Goal: Task Accomplishment & Management: Use online tool/utility

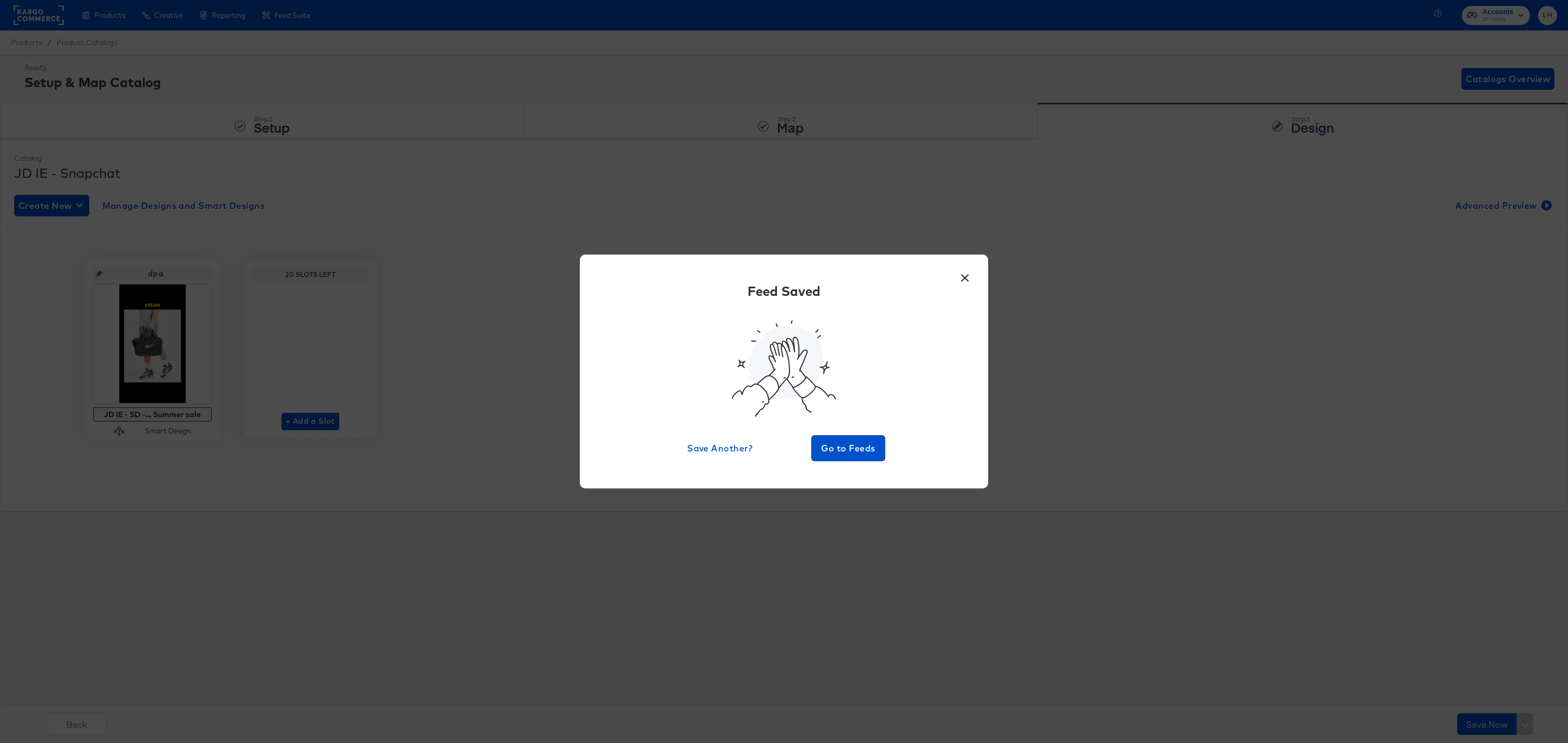
click at [967, 276] on button "×" at bounding box center [964, 275] width 19 height 19
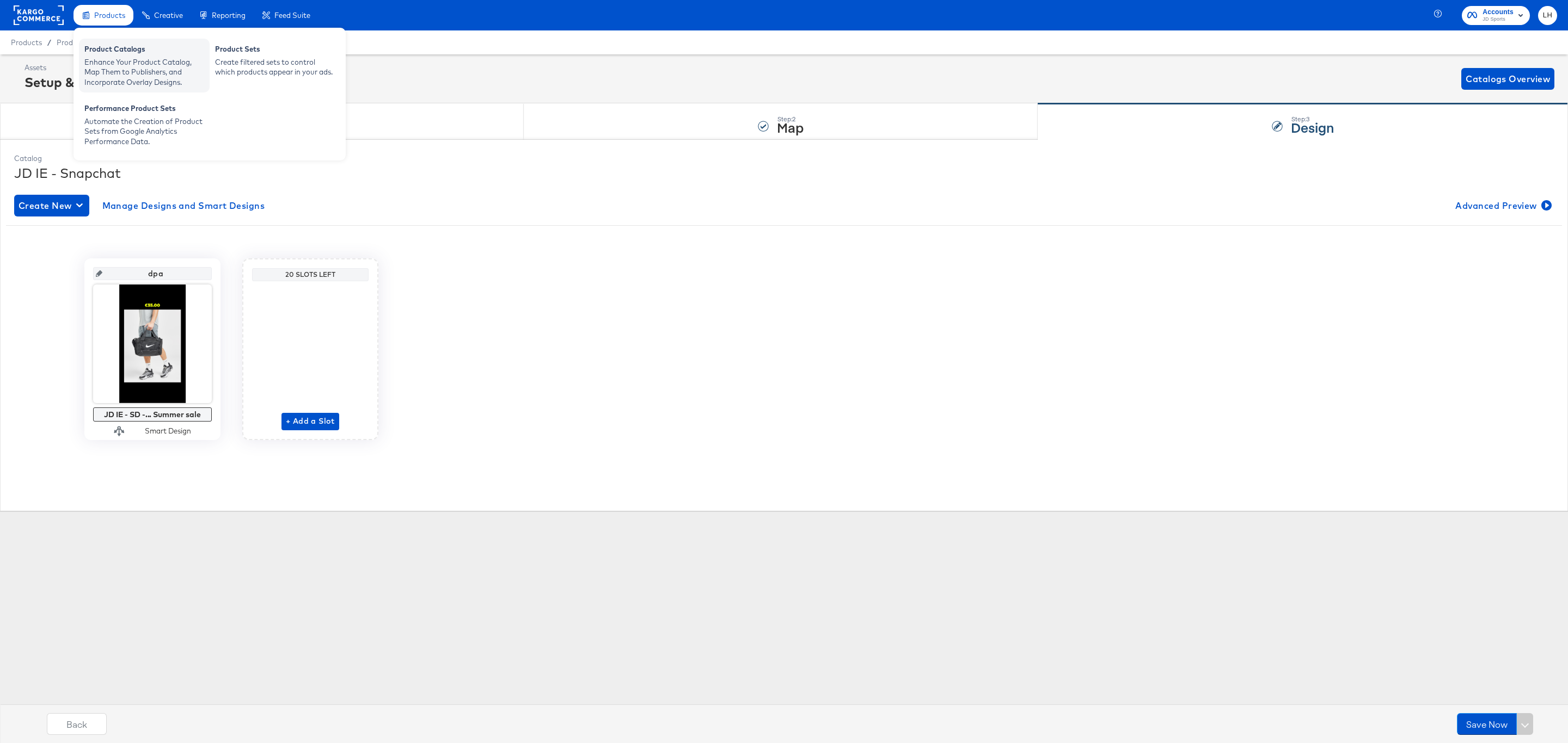
click at [121, 64] on div "Enhance Your Product Catalog, Map Them to Publishers, and Incorporate Overlay D…" at bounding box center [144, 72] width 120 height 31
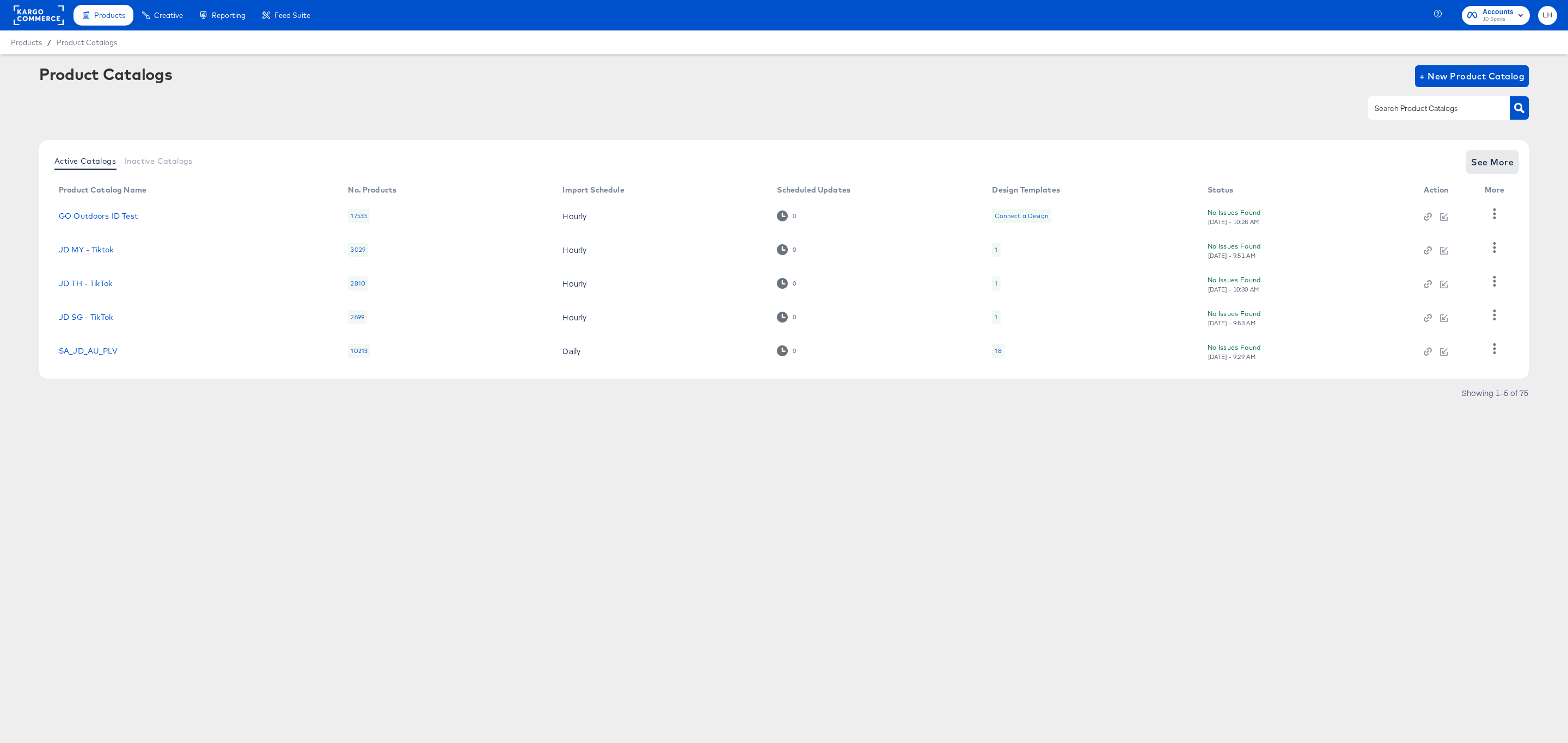
click at [1500, 167] on span "See More" at bounding box center [1492, 162] width 42 height 15
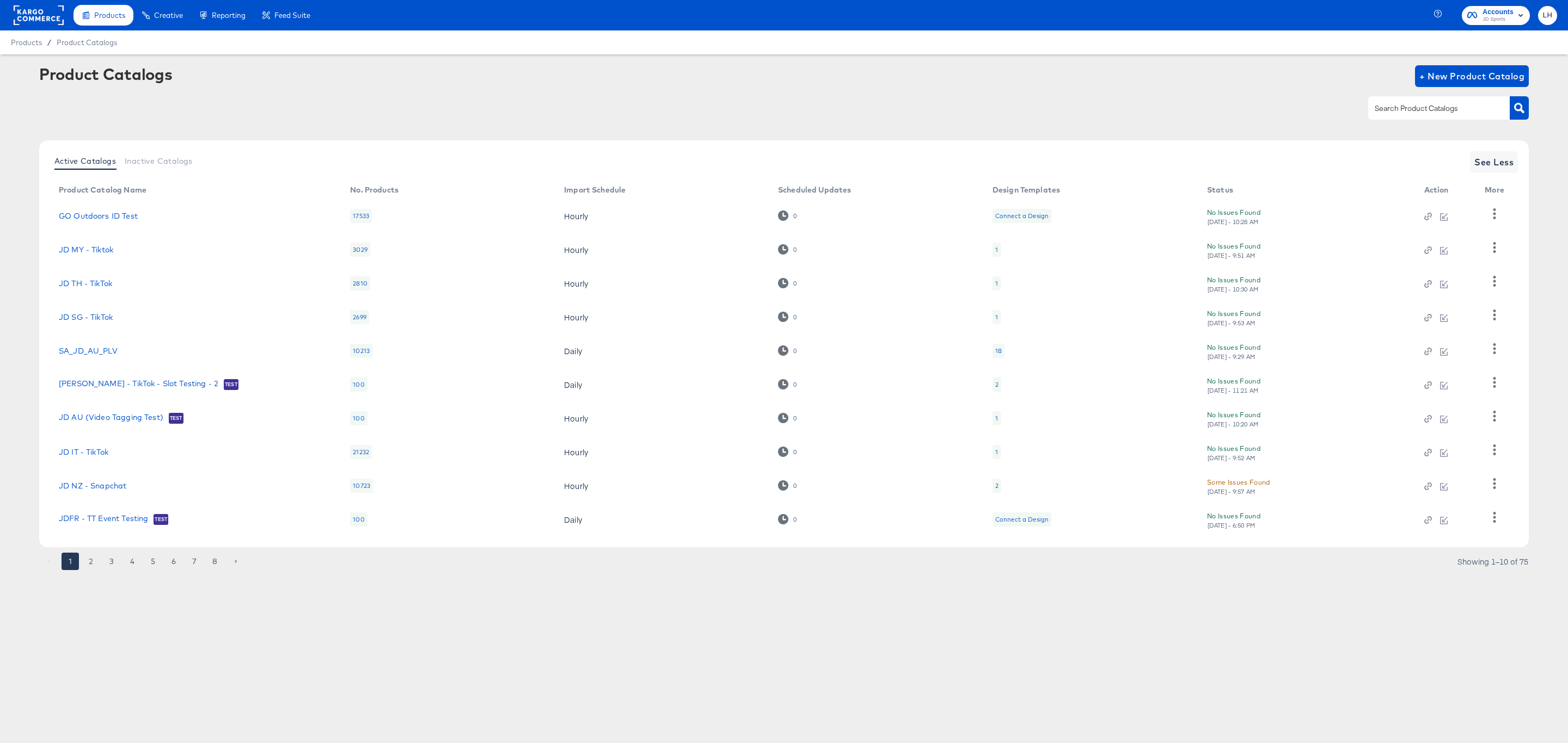
click at [1398, 112] on input "text" at bounding box center [1430, 108] width 116 height 12
type input "ie"
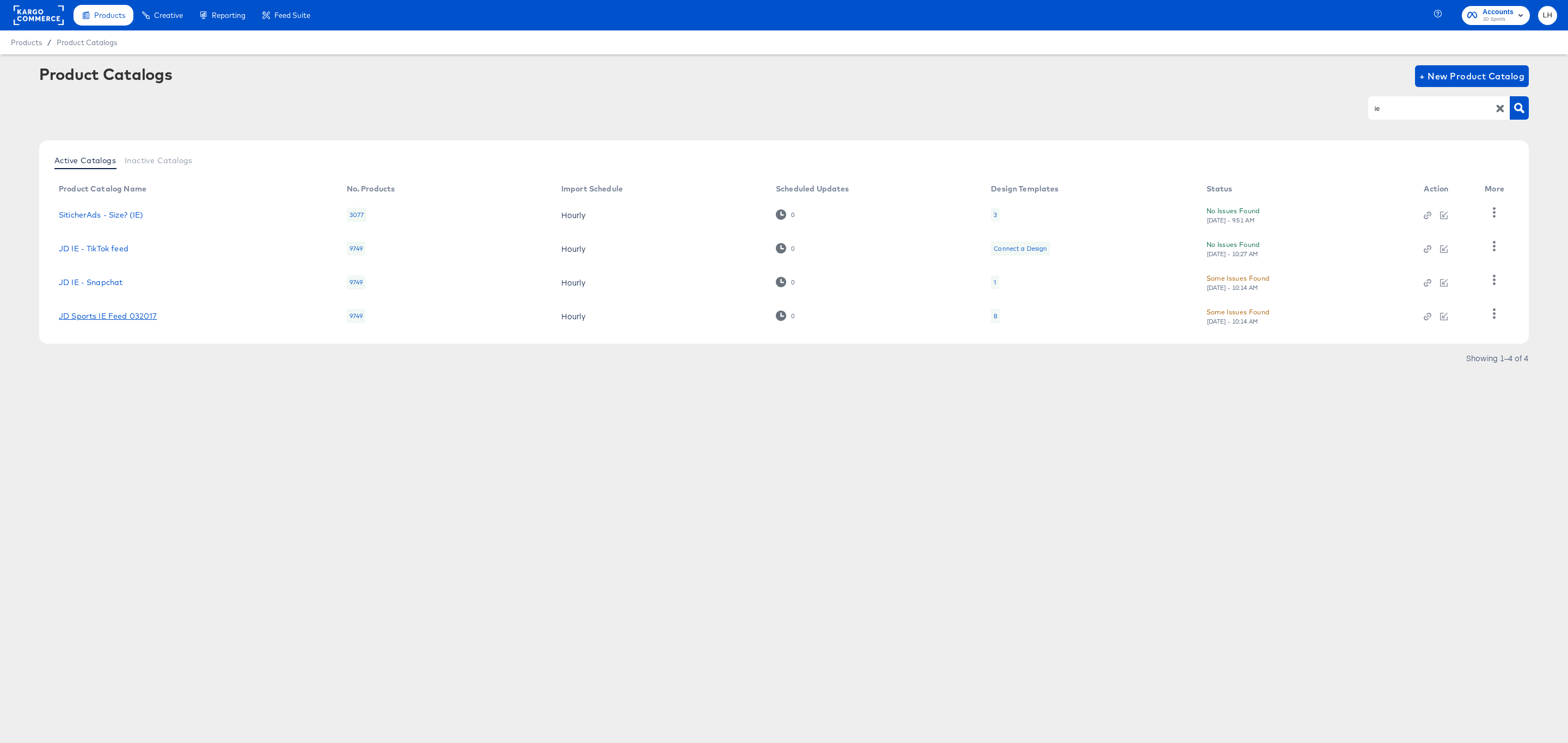
click at [106, 313] on link "JD Sports IE Feed 032017" at bounding box center [108, 316] width 98 height 9
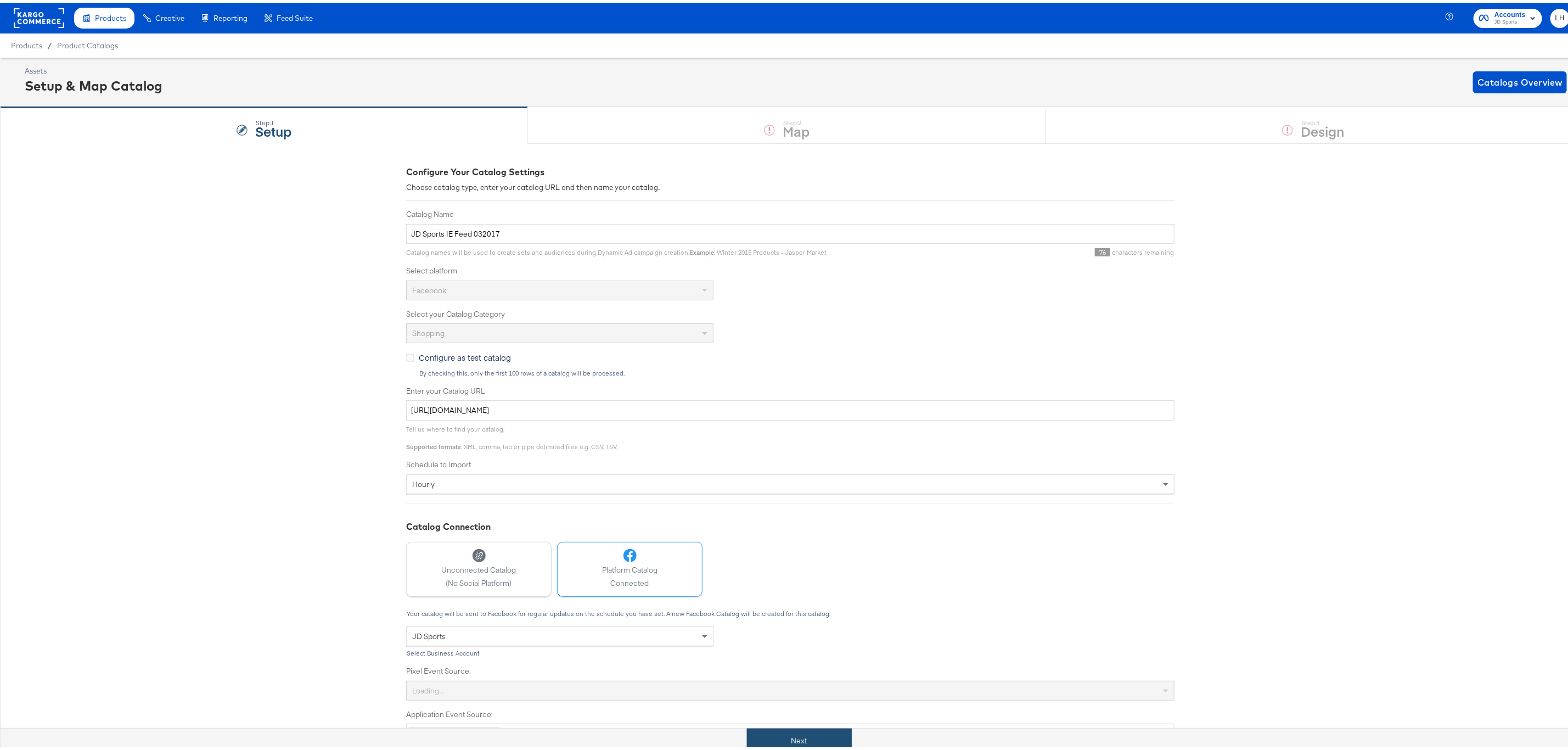
click at [781, 745] on button "Next" at bounding box center [799, 738] width 105 height 25
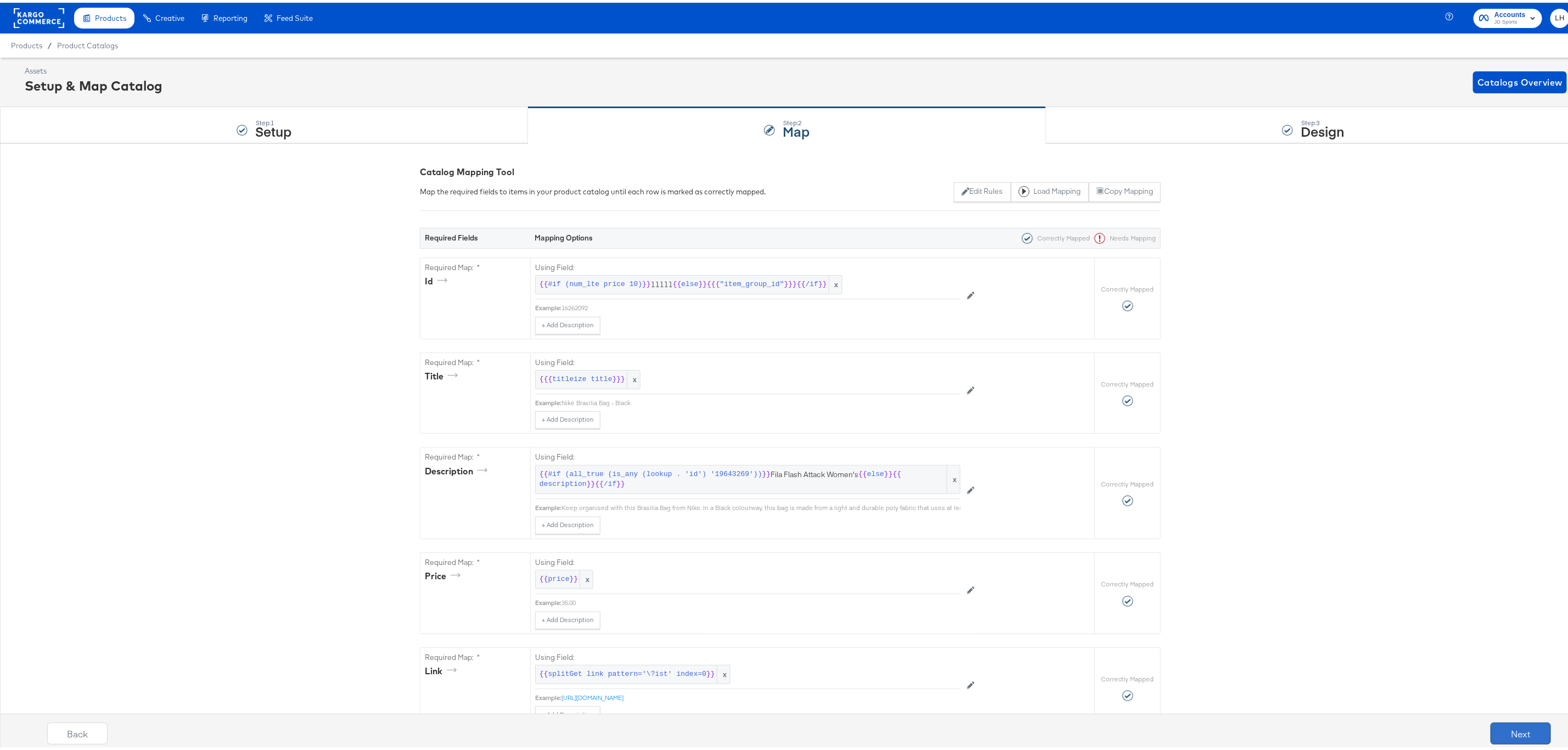
click at [1504, 737] on button "Next" at bounding box center [1521, 730] width 61 height 22
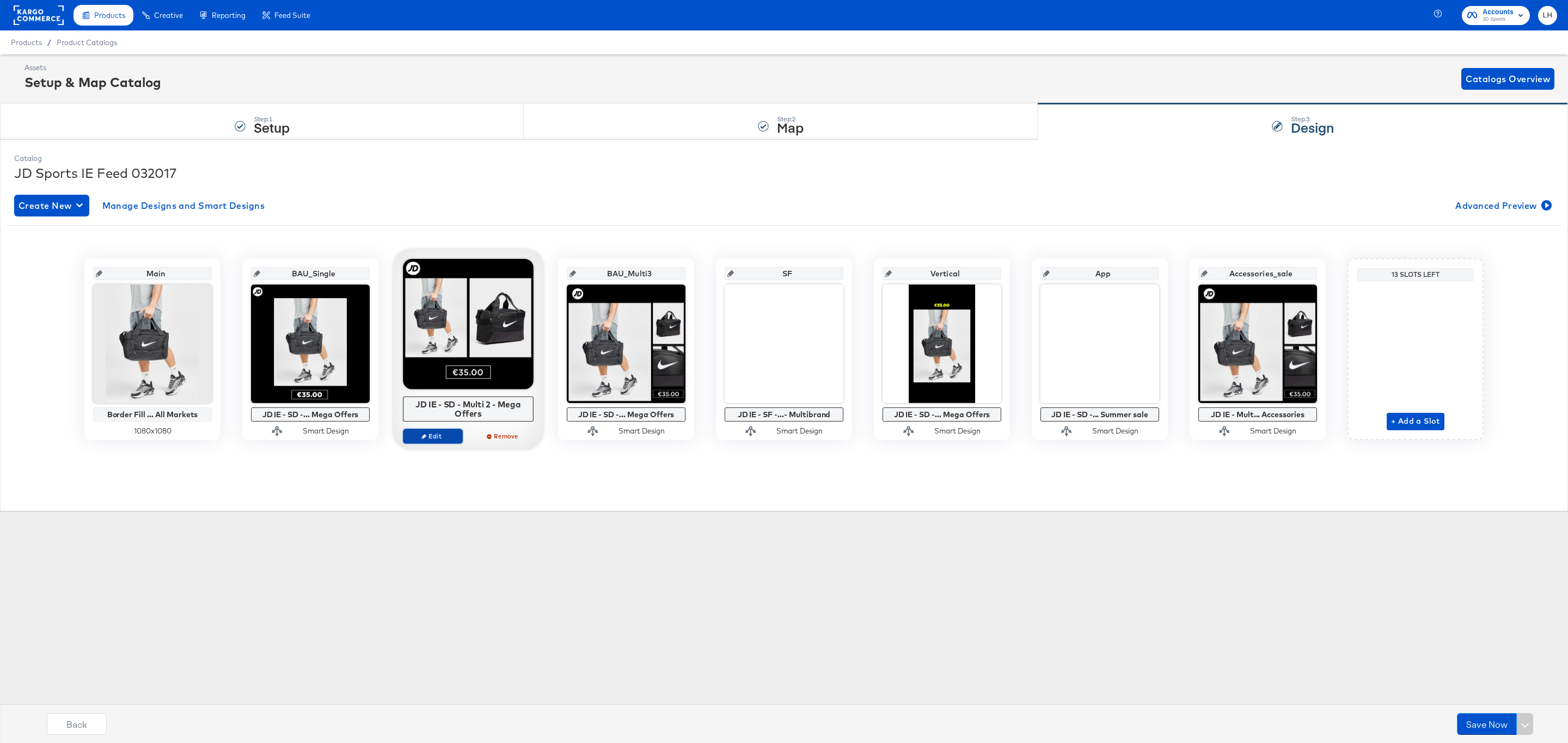
click at [422, 438] on icon "button" at bounding box center [424, 436] width 5 height 5
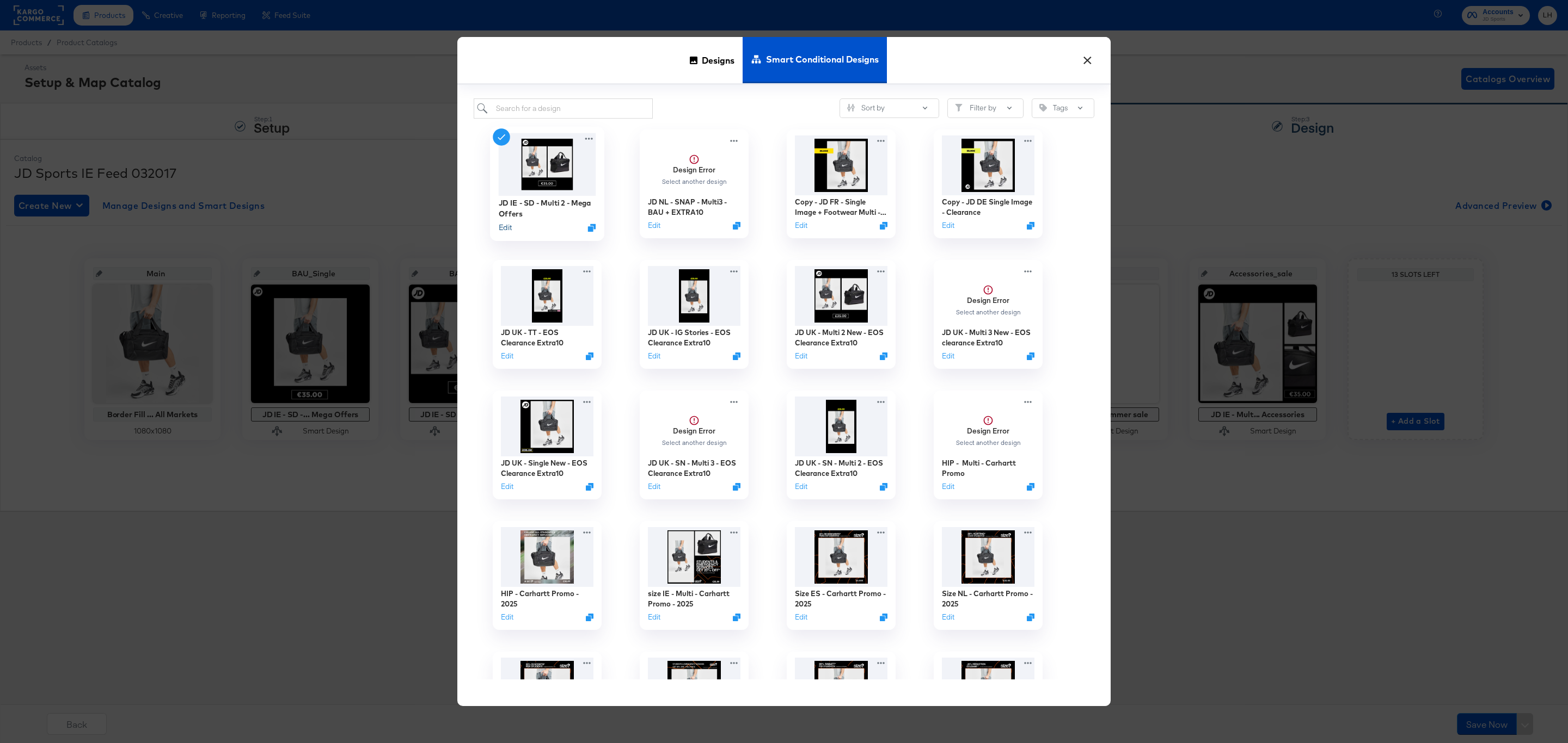
click at [507, 225] on button "Edit" at bounding box center [505, 228] width 13 height 10
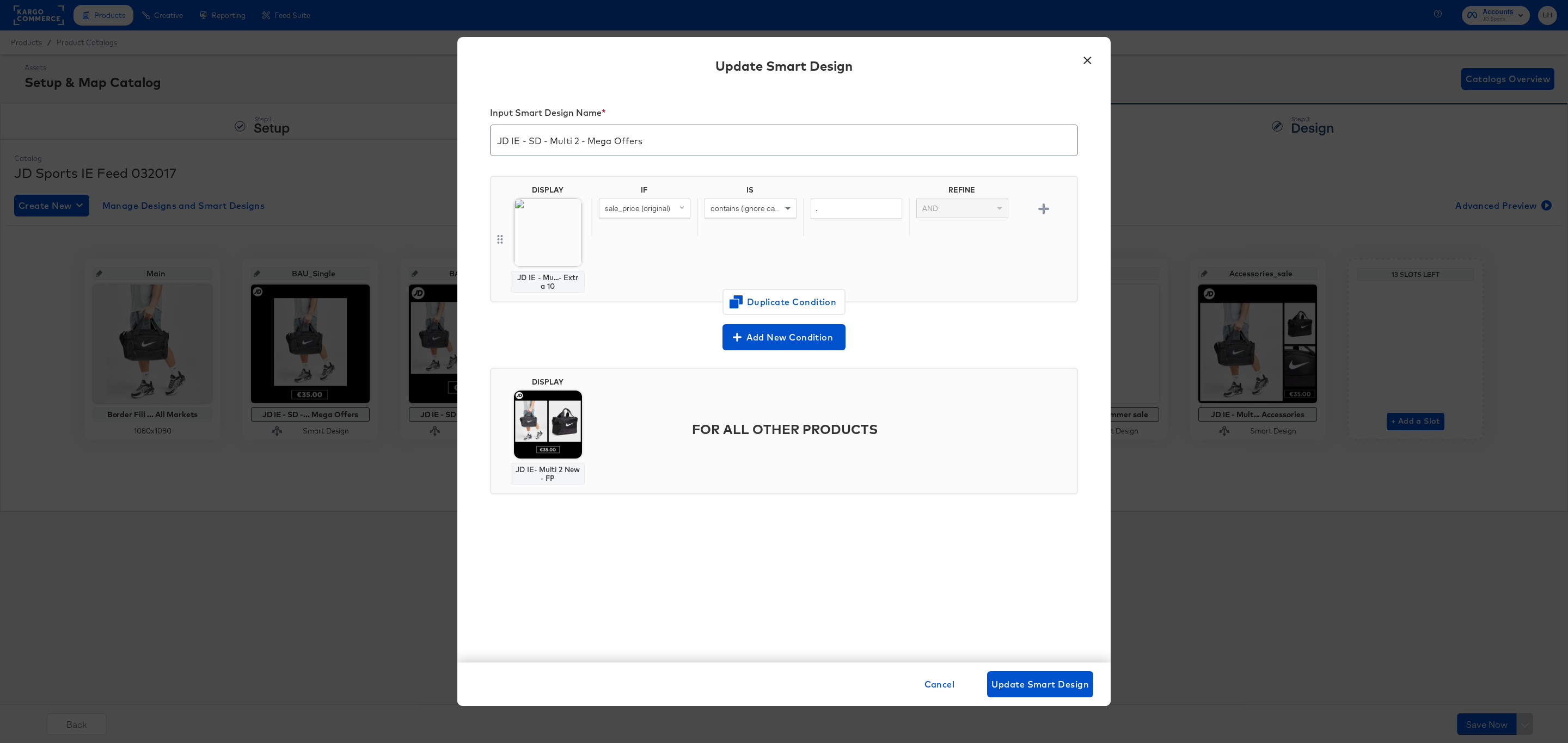
click at [1088, 64] on button "×" at bounding box center [1087, 57] width 19 height 19
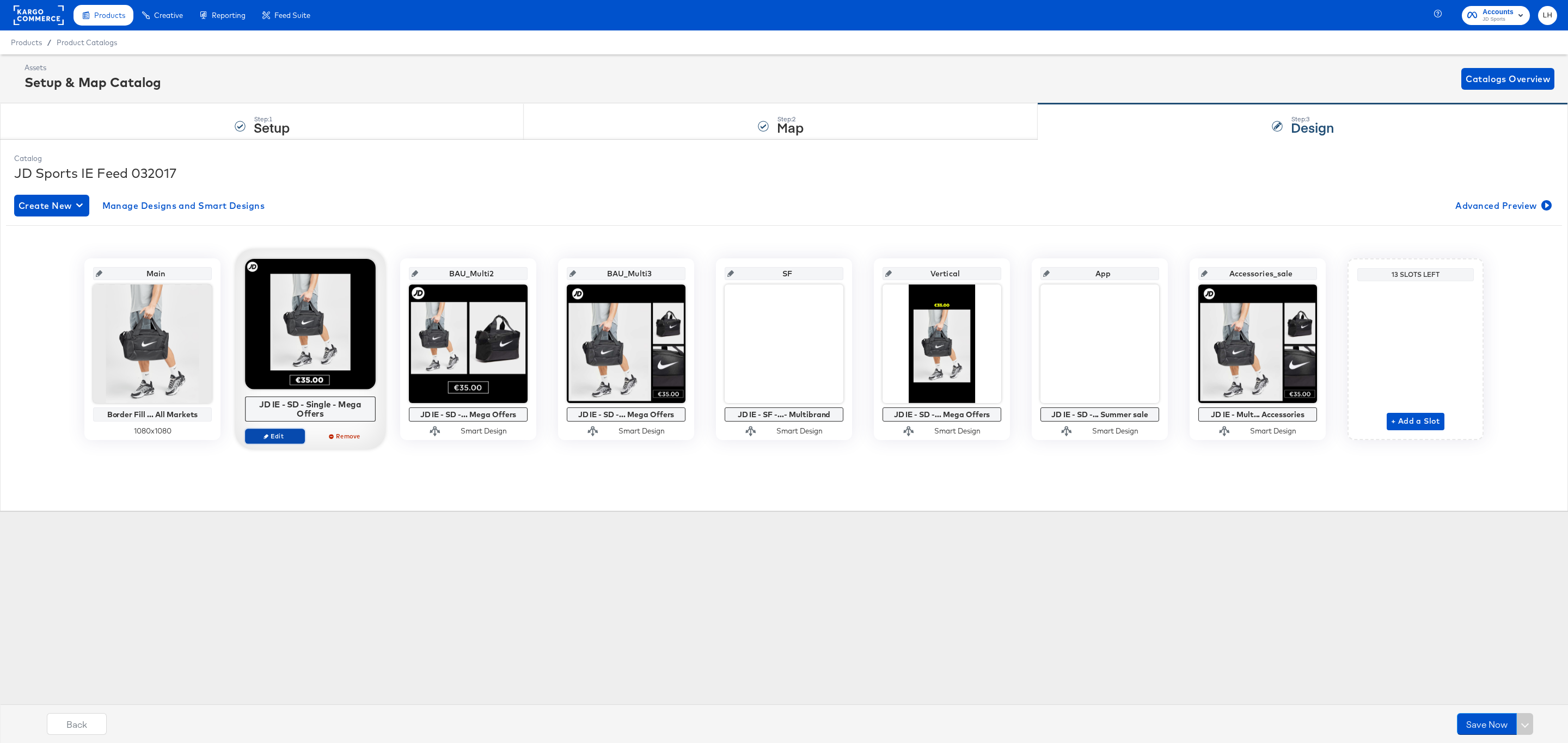
click at [282, 439] on span "Edit" at bounding box center [275, 436] width 50 height 8
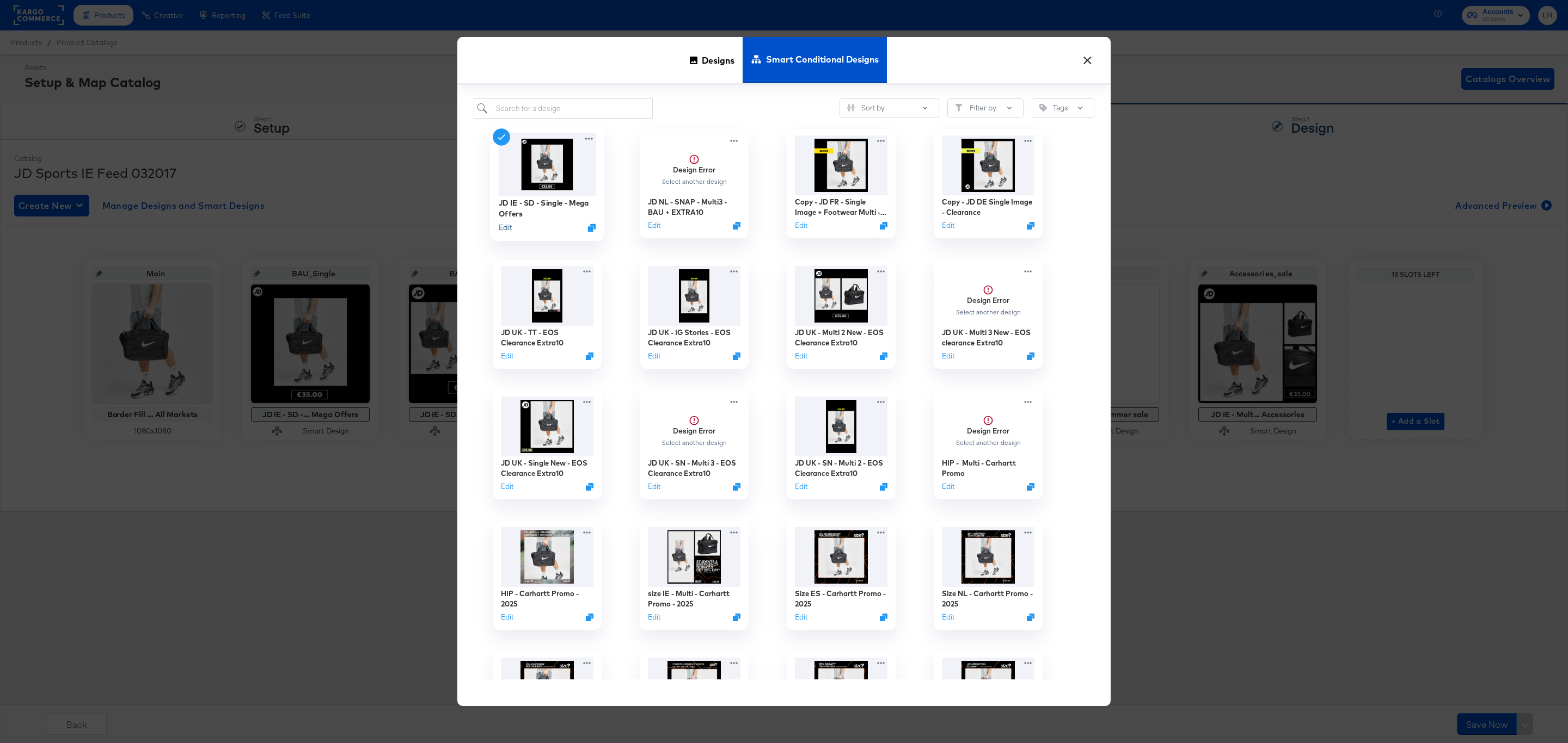
click at [508, 230] on button "Edit" at bounding box center [505, 228] width 13 height 10
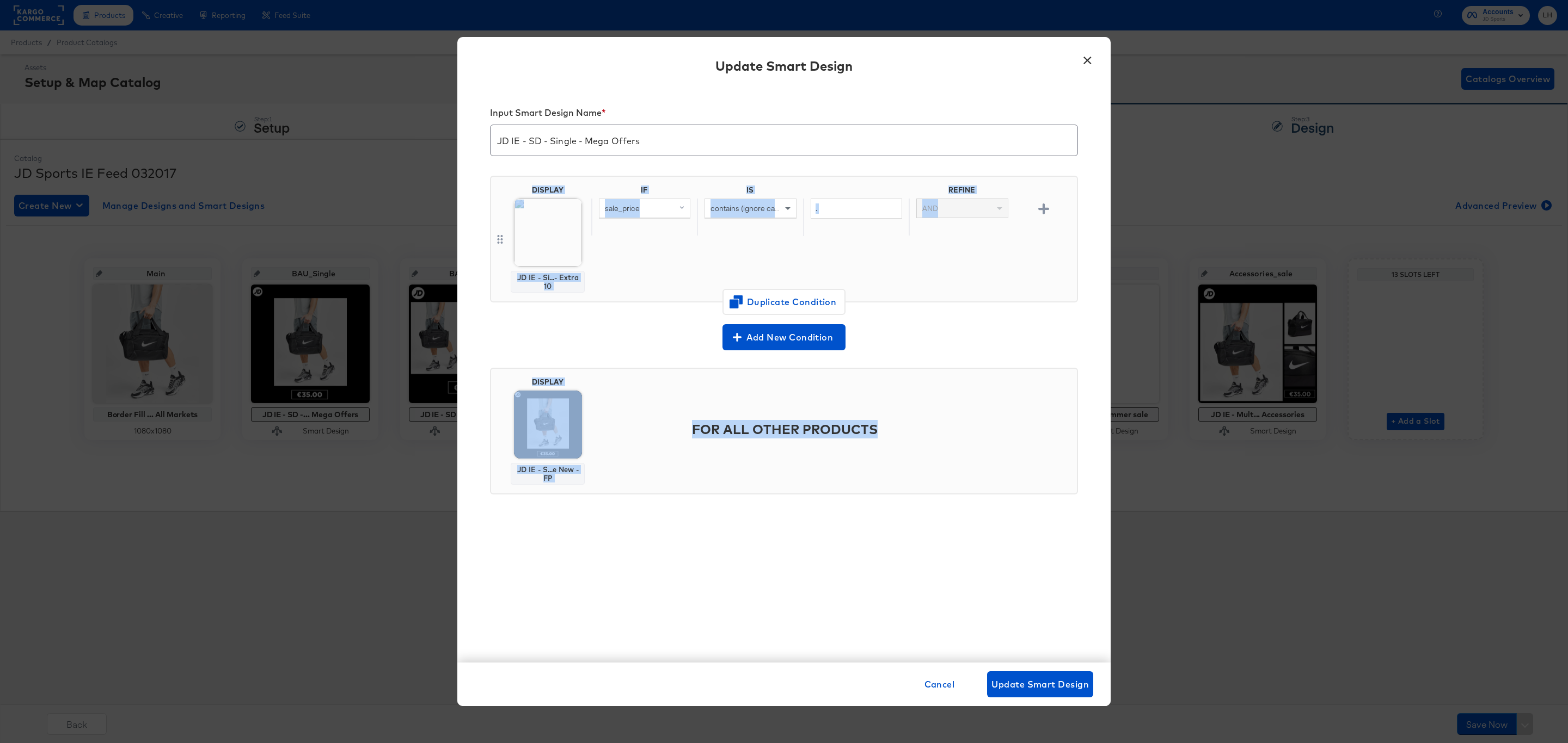
drag, startPoint x: 577, startPoint y: 288, endPoint x: 490, endPoint y: 279, distance: 87.5
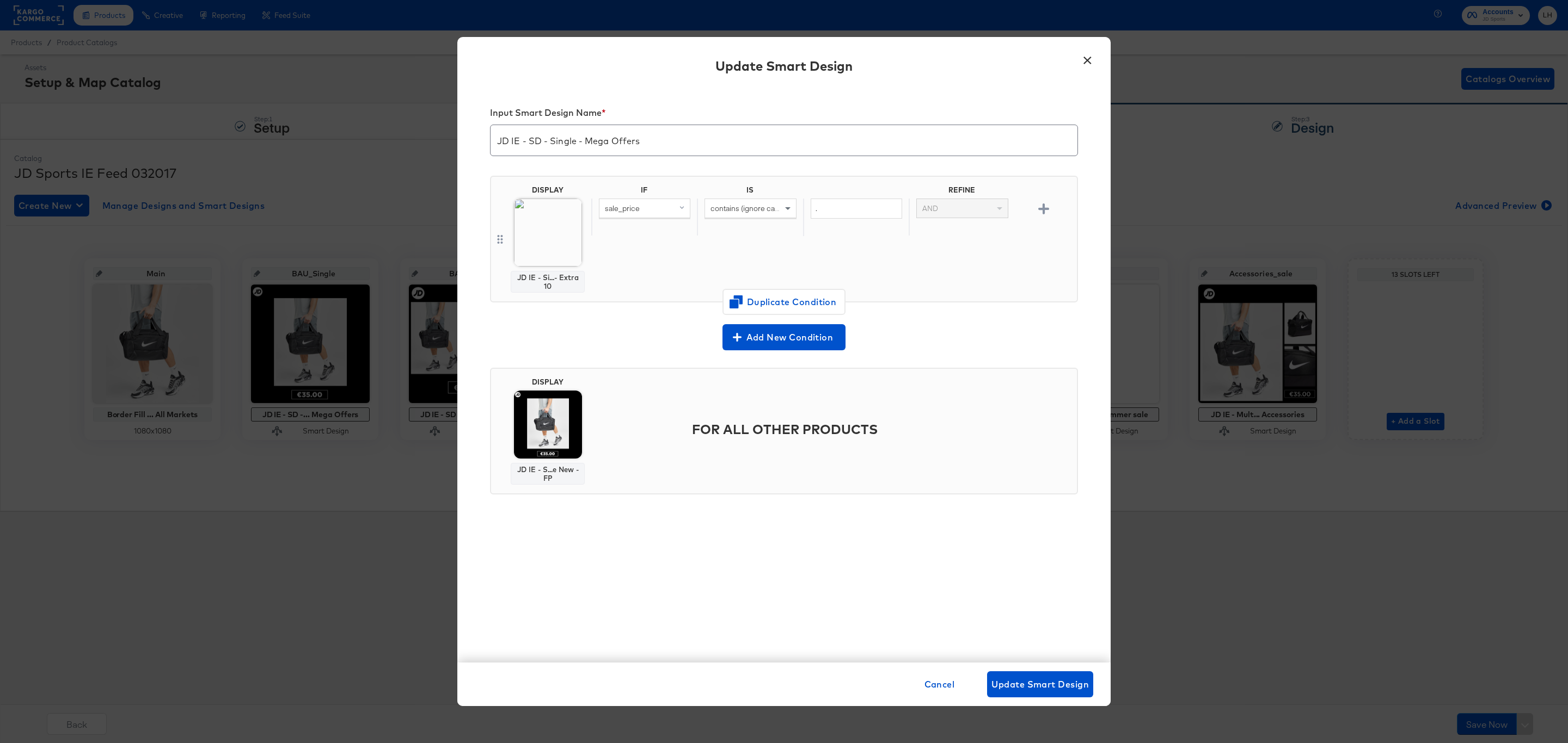
click at [675, 82] on div "Update Smart Design" at bounding box center [784, 67] width 653 height 39
drag, startPoint x: 580, startPoint y: 290, endPoint x: 485, endPoint y: 284, distance: 95.2
click at [485, 284] on div "JD IE - Single New - End of Season - Extra 10" at bounding box center [547, 285] width 124 height 24
copy div "JD IE - Single New - End of Season - Extra 10"
click at [1078, 62] on div "×" at bounding box center [1087, 57] width 19 height 19
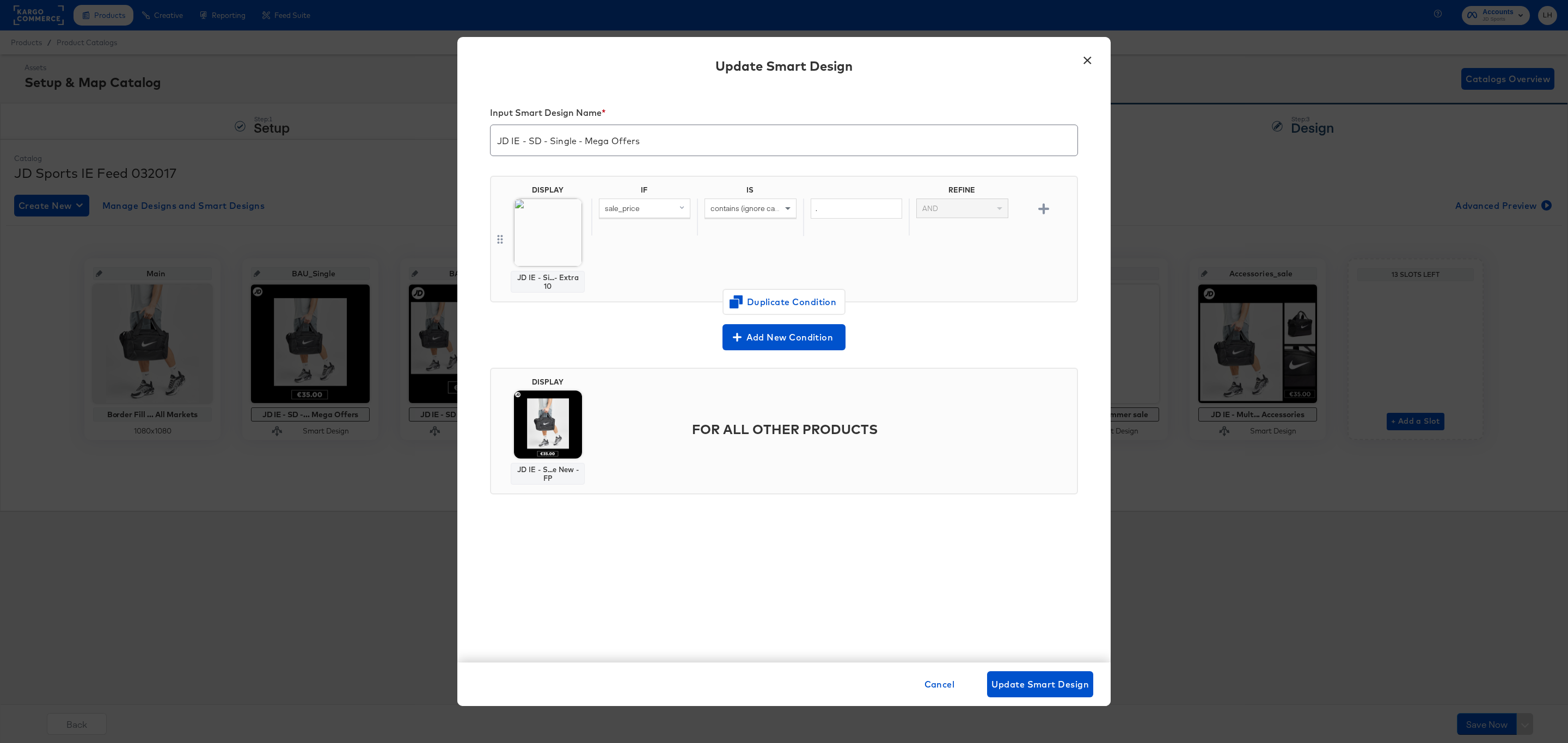
click at [1085, 59] on button "×" at bounding box center [1087, 57] width 19 height 19
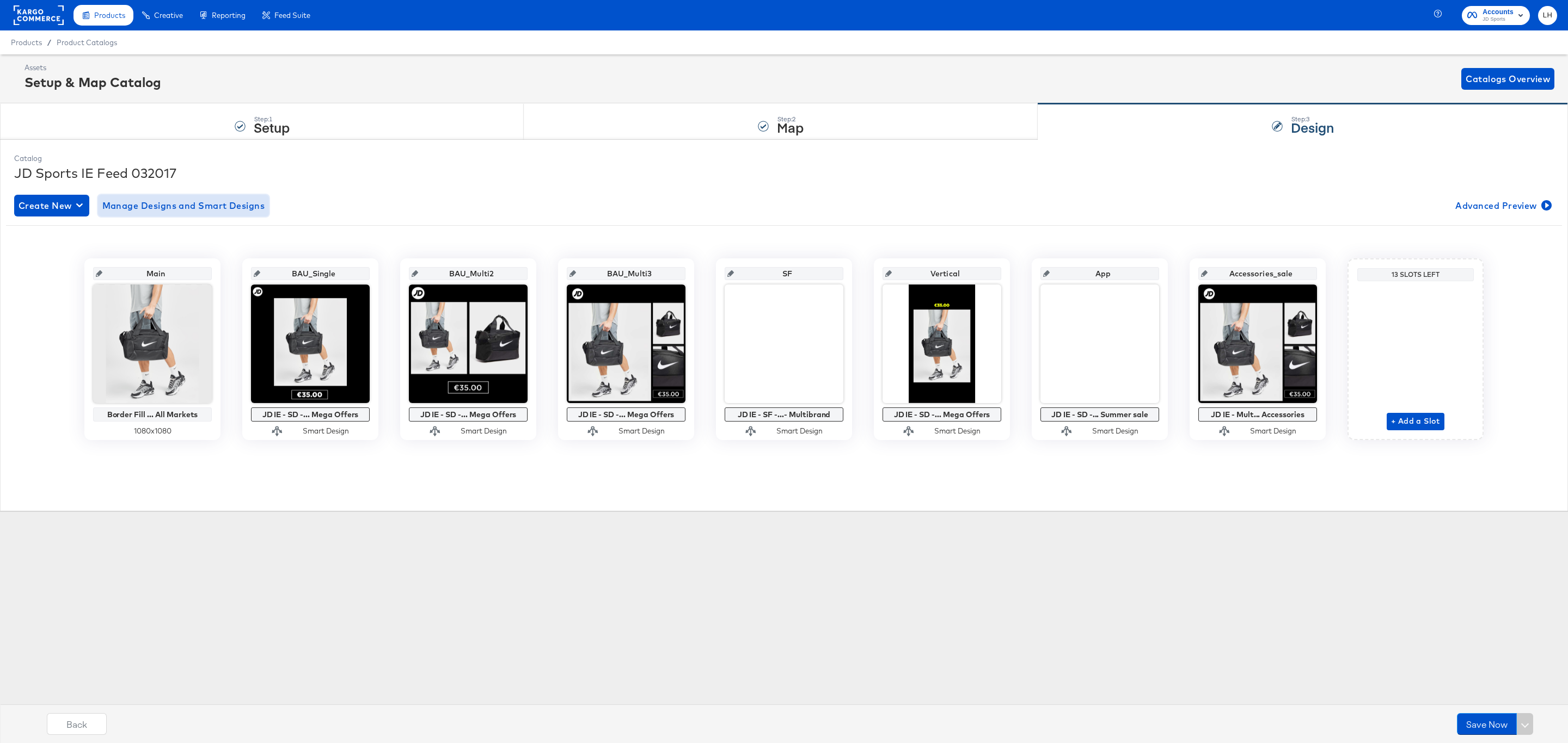
click at [212, 201] on span "Manage Designs and Smart Designs" at bounding box center [184, 205] width 163 height 15
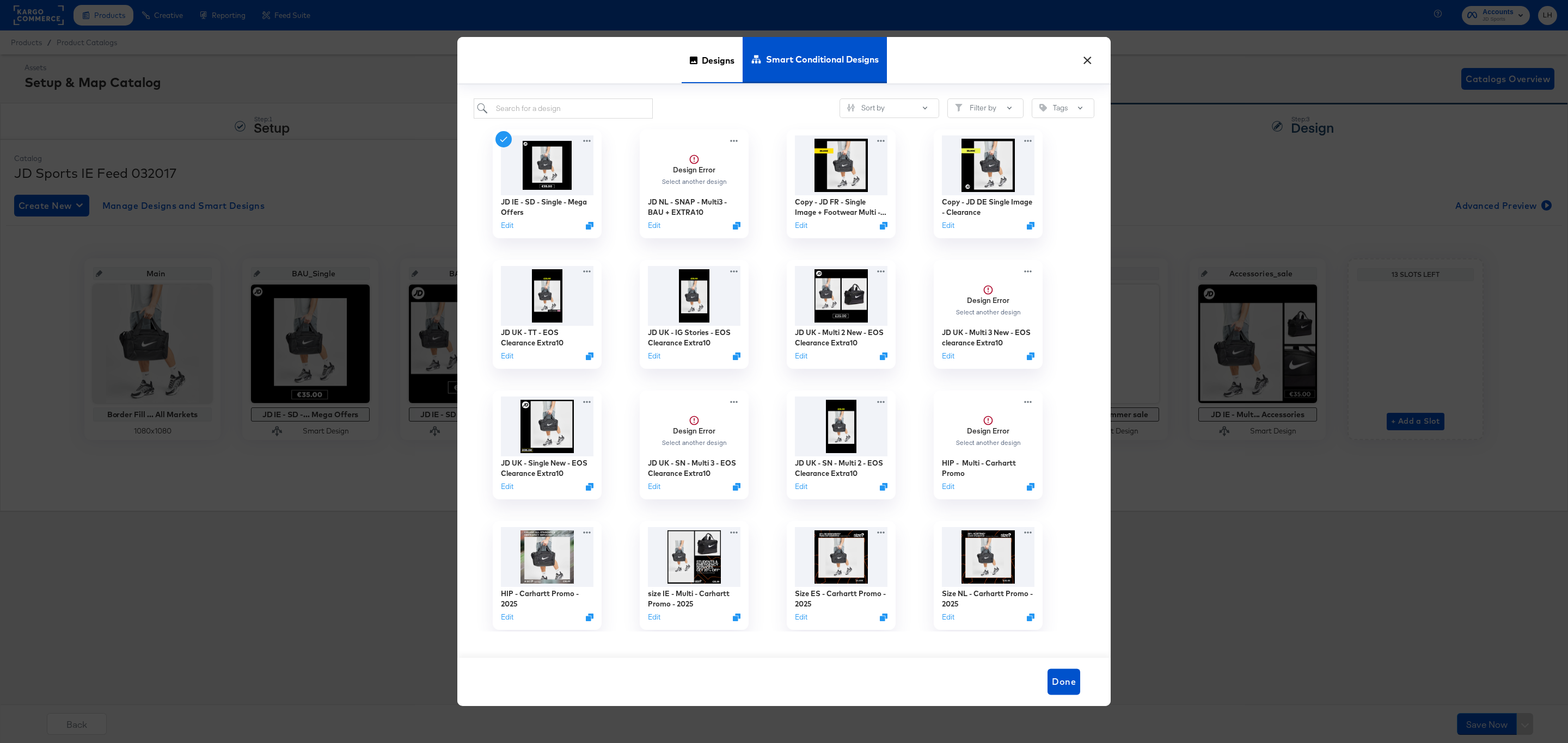
click at [722, 55] on span "Designs" at bounding box center [718, 60] width 33 height 48
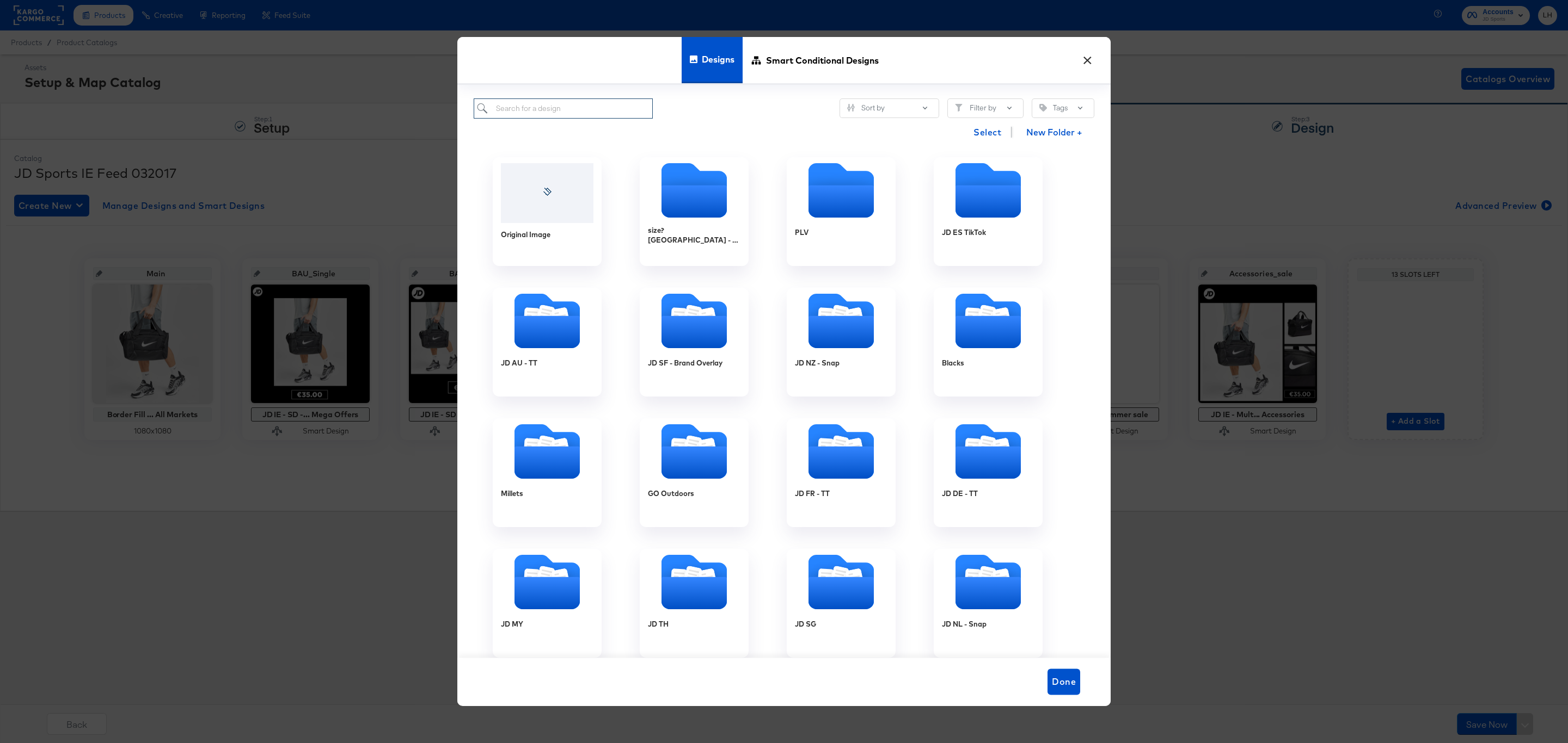
click at [571, 107] on input "search" at bounding box center [564, 108] width 179 height 20
paste input "JD IE - Single New - End of Season - Extra 10"
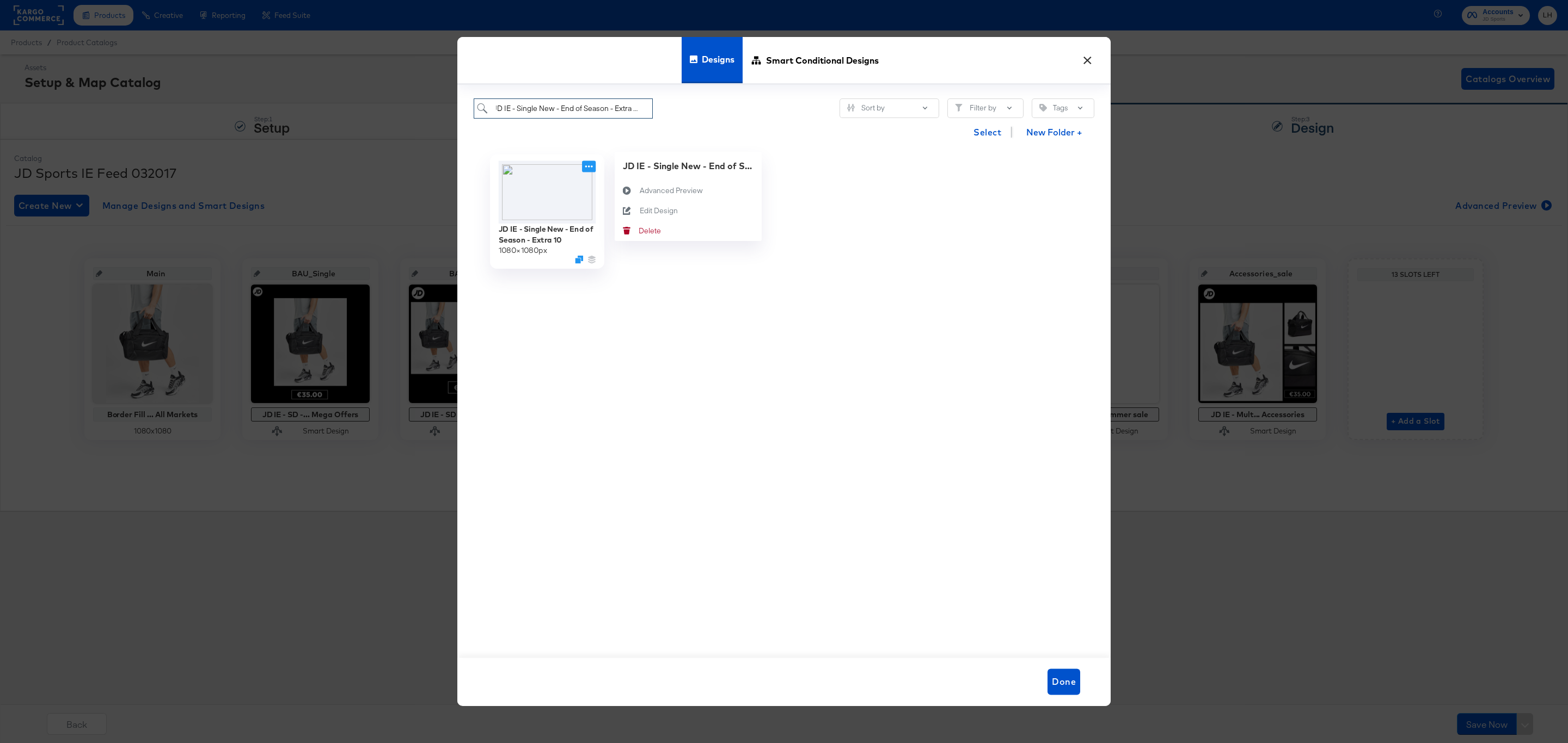
click at [587, 166] on icon at bounding box center [589, 166] width 14 height 11
type input "JD IE - Single New - End of Season - Extra 10"
click at [640, 211] on div "Edit Design Edit Design" at bounding box center [640, 211] width 0 height 0
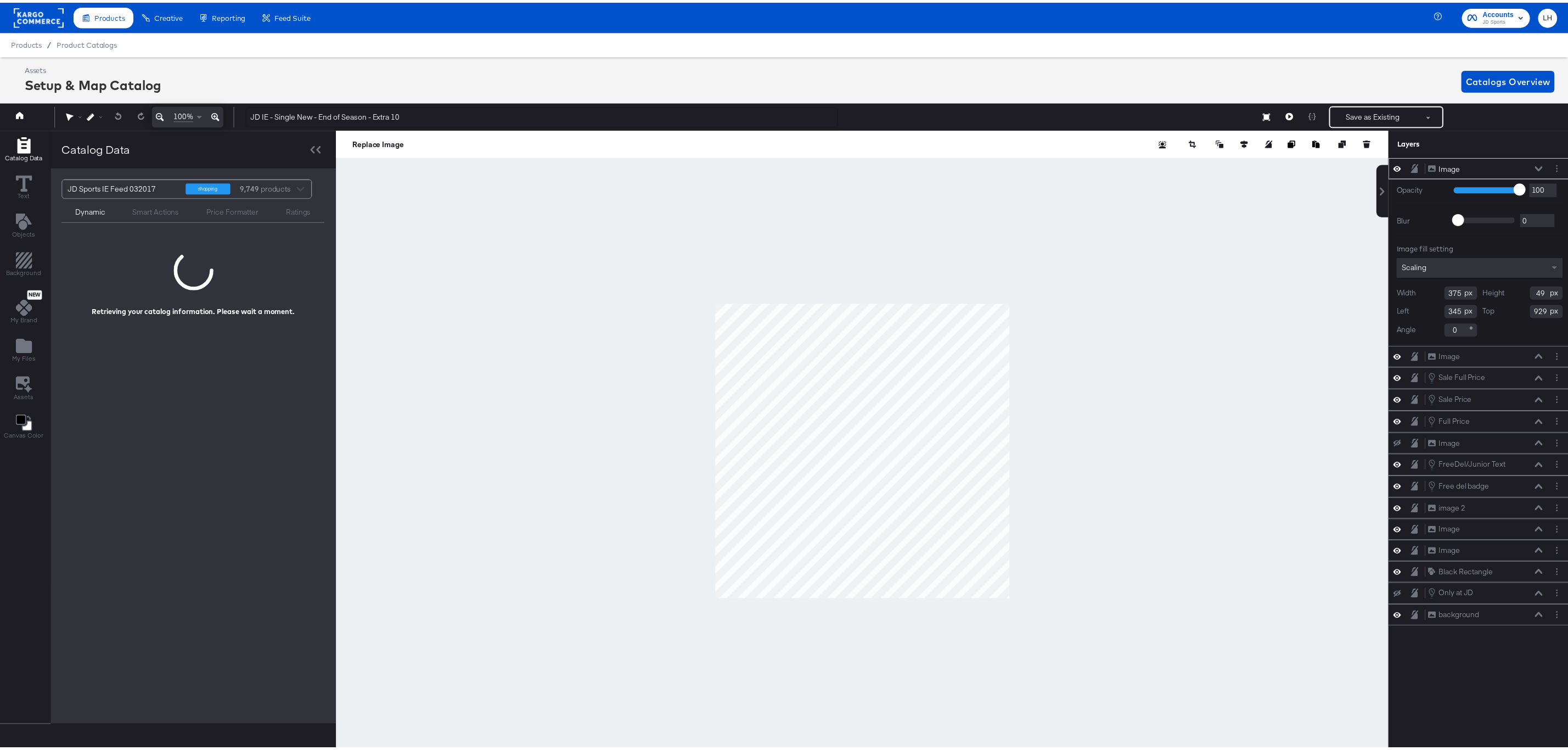
scroll to position [0, 2]
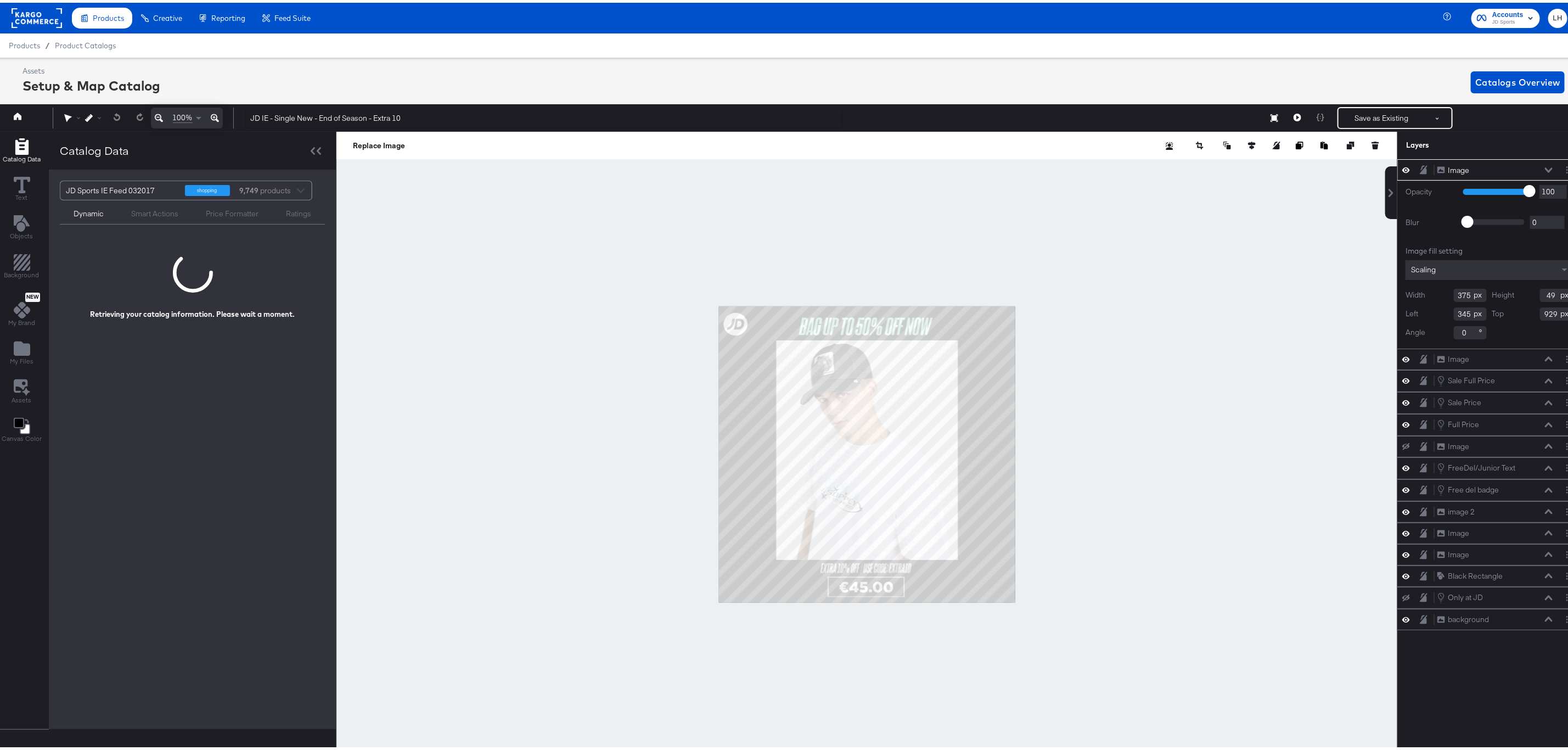
click at [1308, 380] on div at bounding box center [867, 451] width 1061 height 646
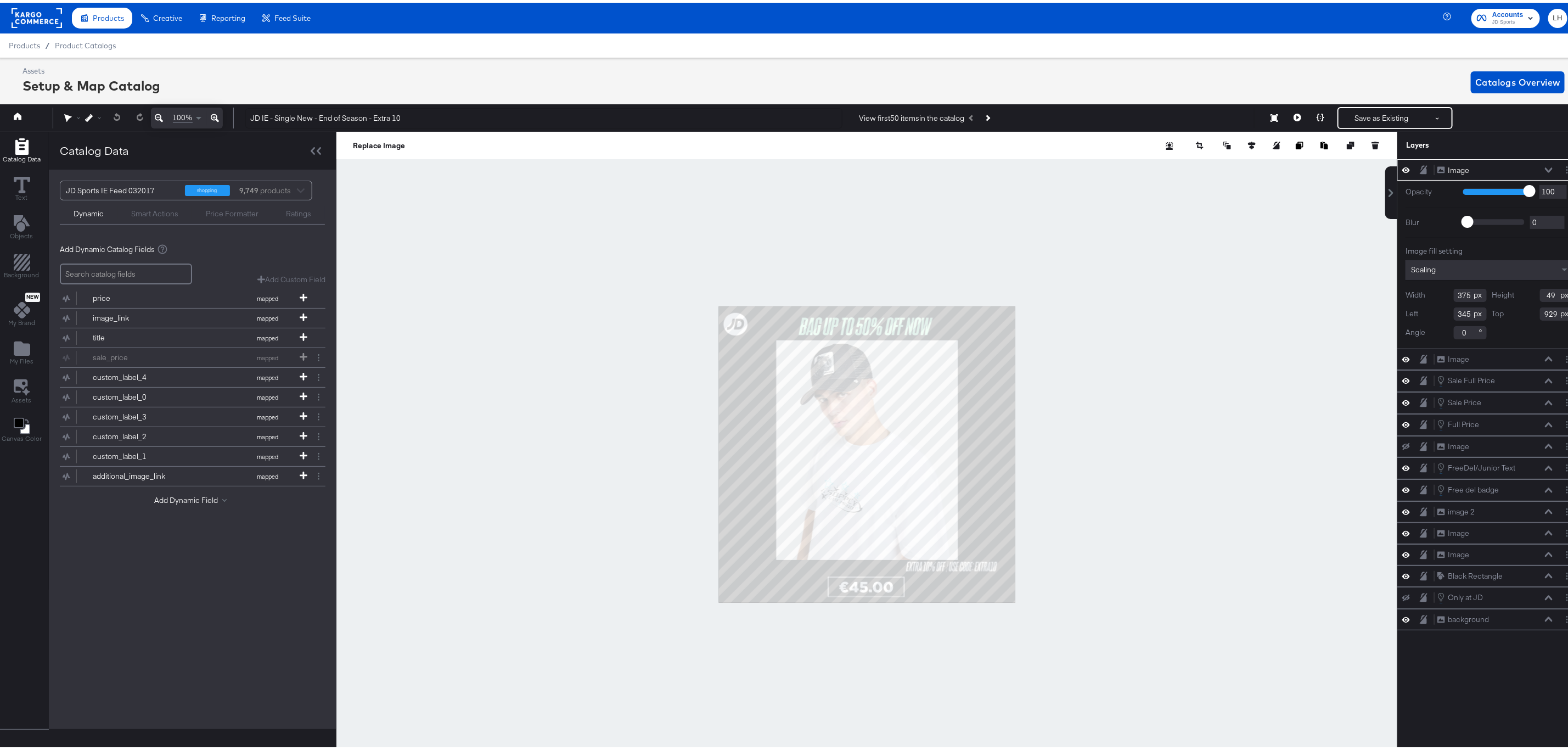
type input "657"
type input "923"
click at [1051, 553] on div at bounding box center [867, 451] width 1061 height 646
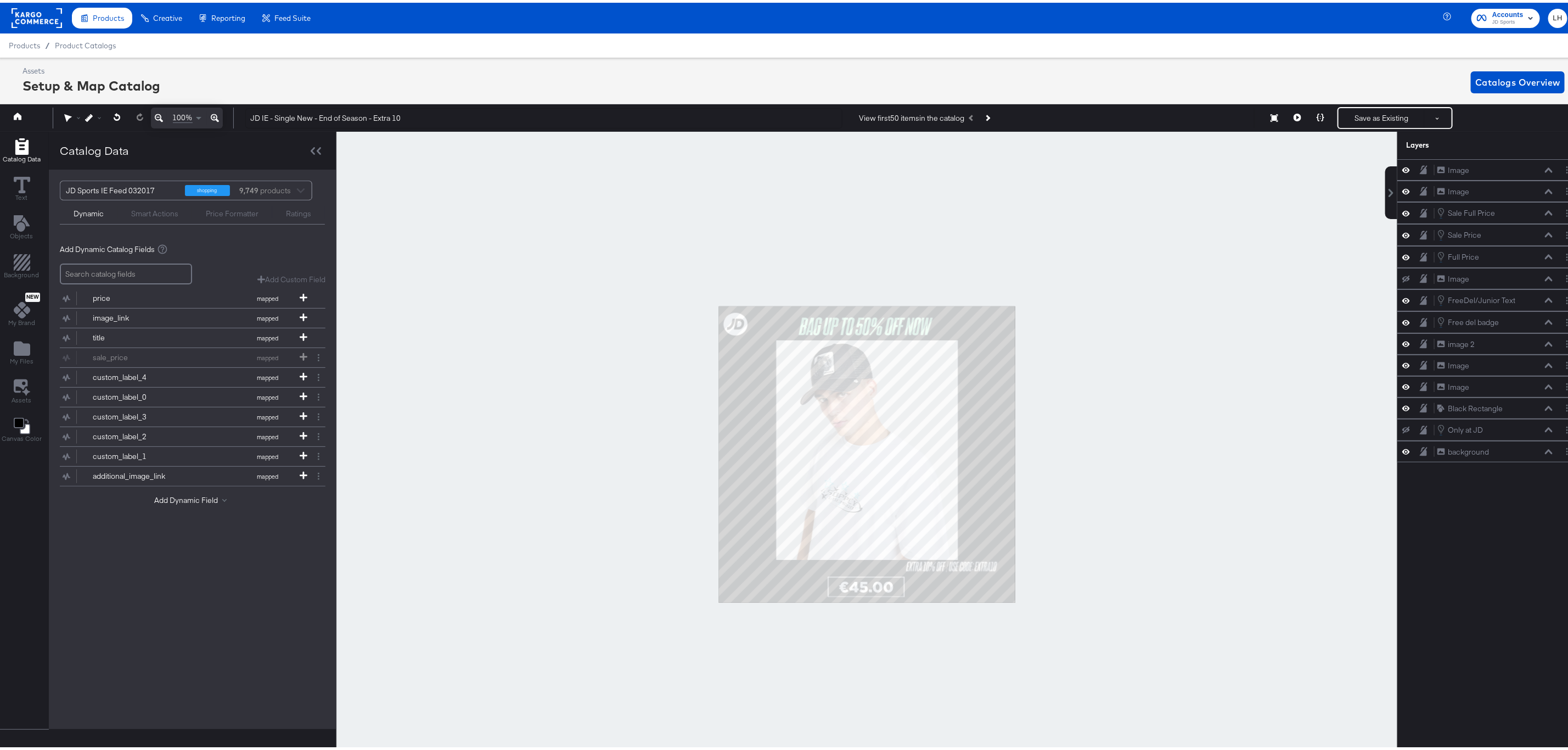
click at [211, 112] on icon at bounding box center [215, 115] width 8 height 13
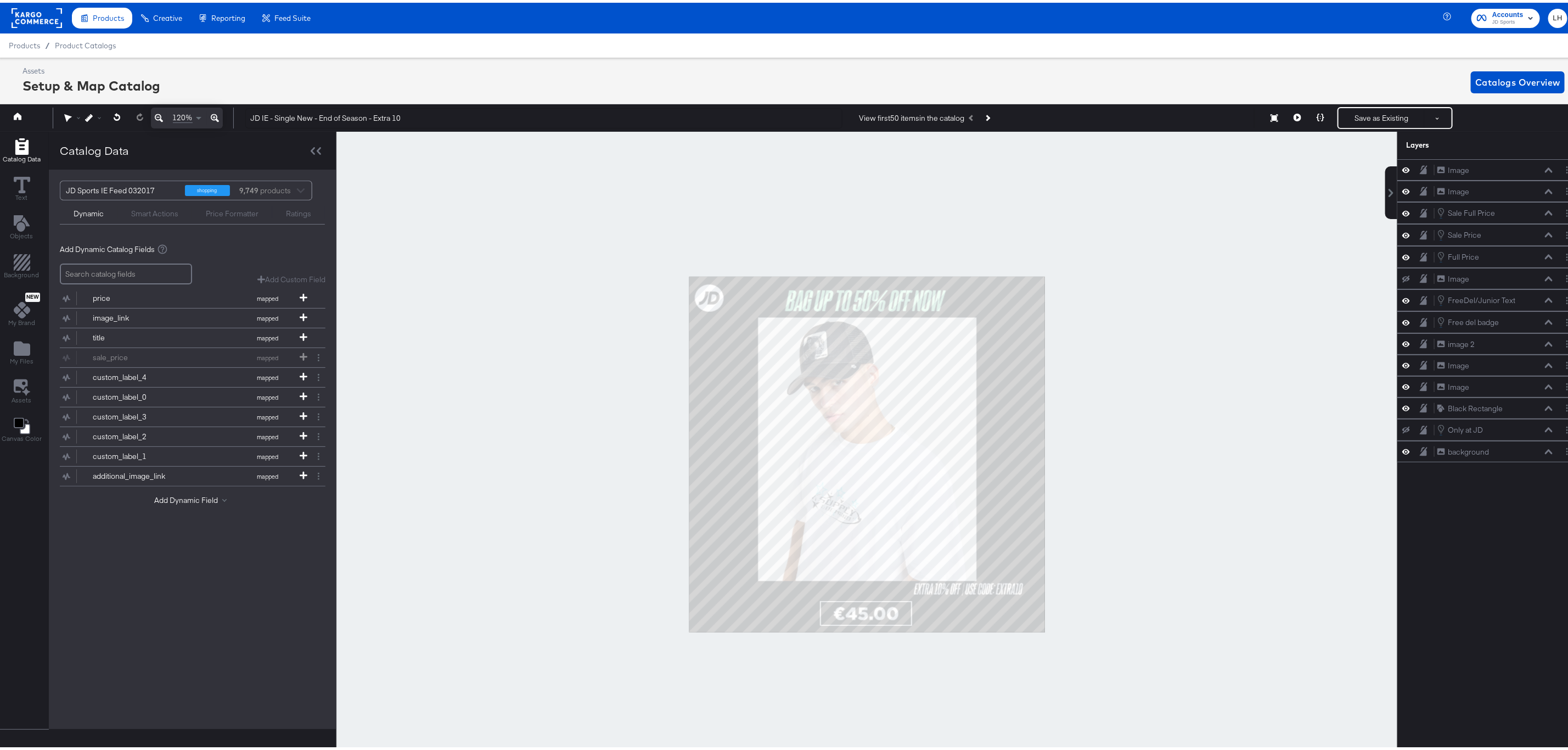
click at [211, 112] on icon at bounding box center [215, 115] width 8 height 13
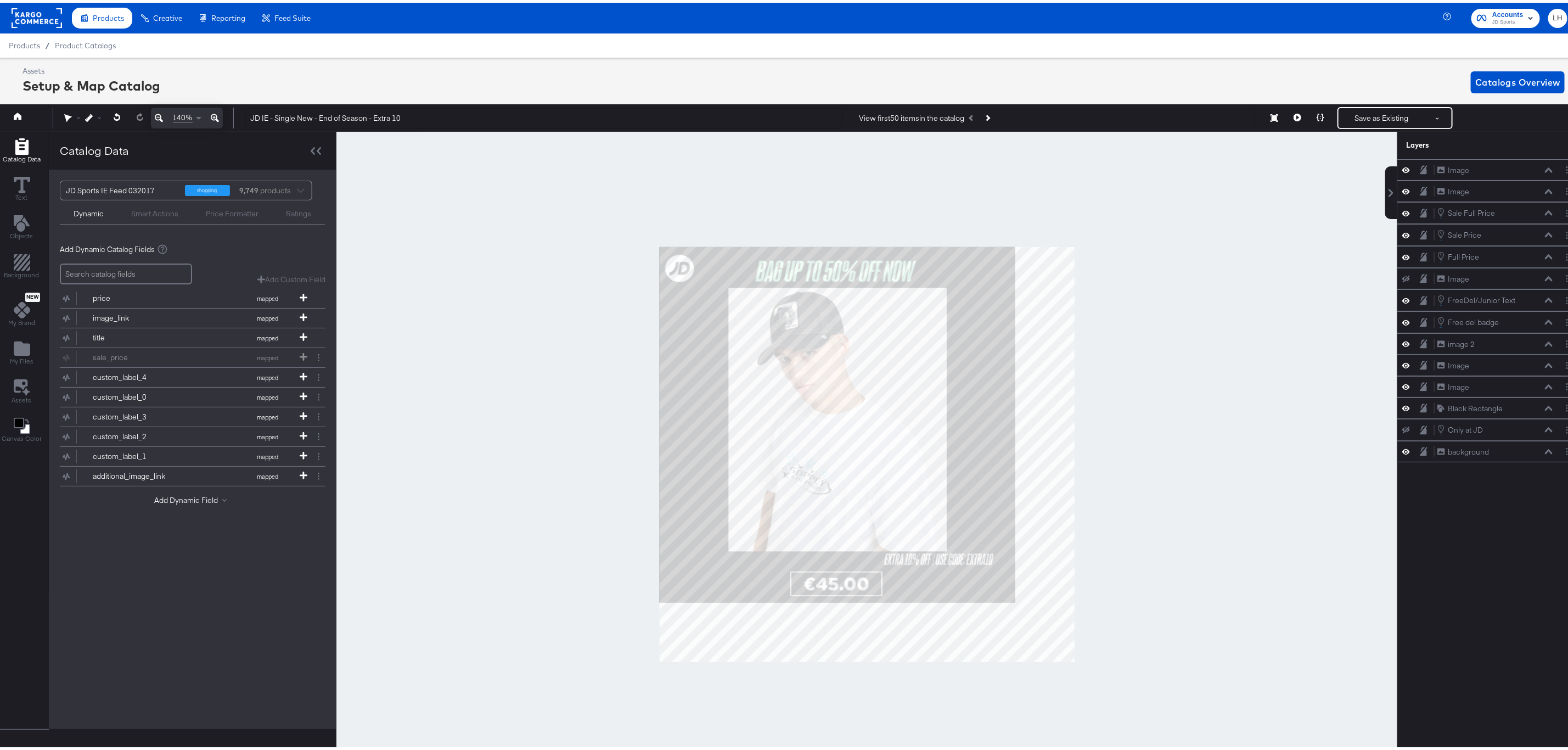
click at [211, 112] on icon at bounding box center [215, 115] width 8 height 13
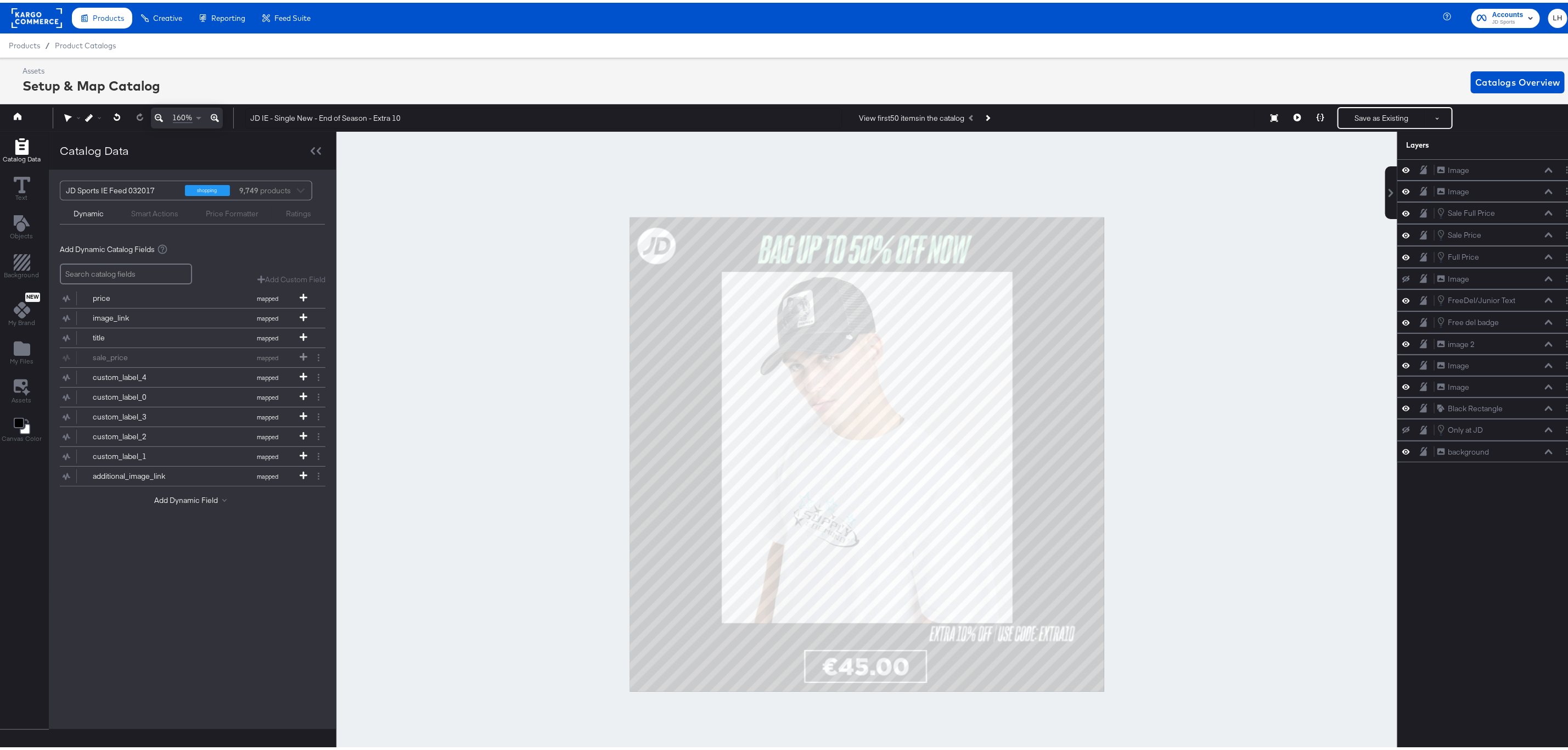
click at [211, 112] on icon at bounding box center [215, 115] width 8 height 13
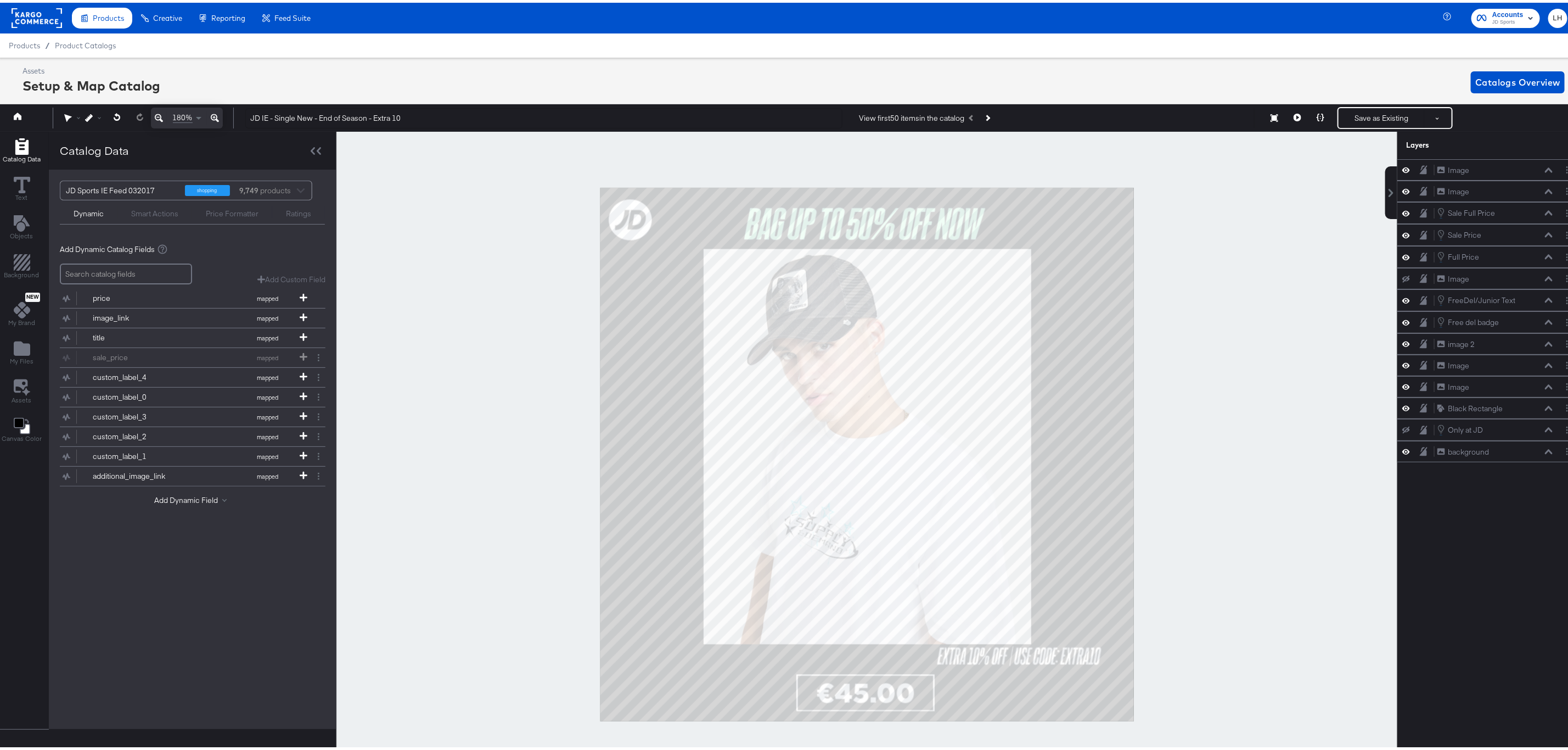
scroll to position [25, 2]
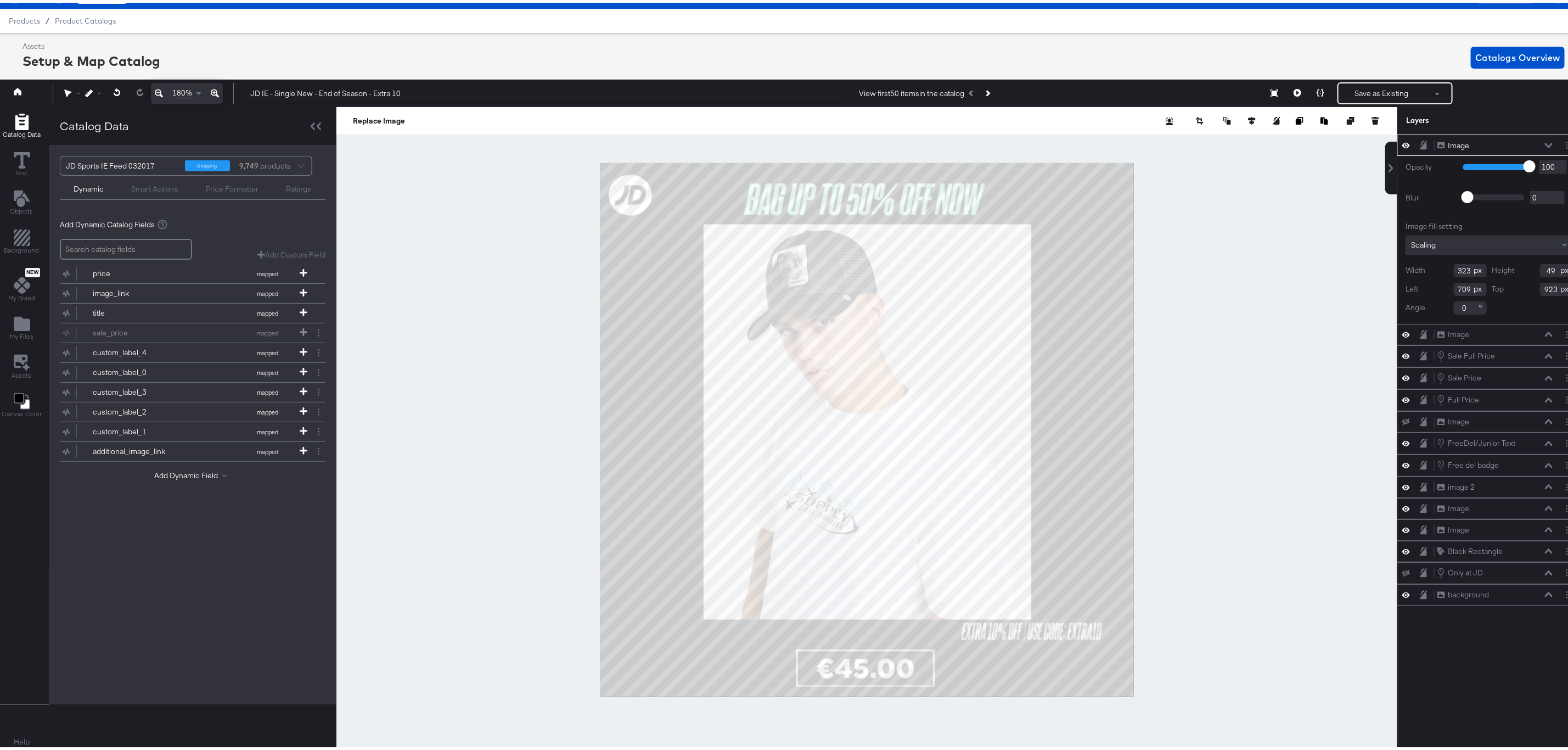
type input "323"
type input "732"
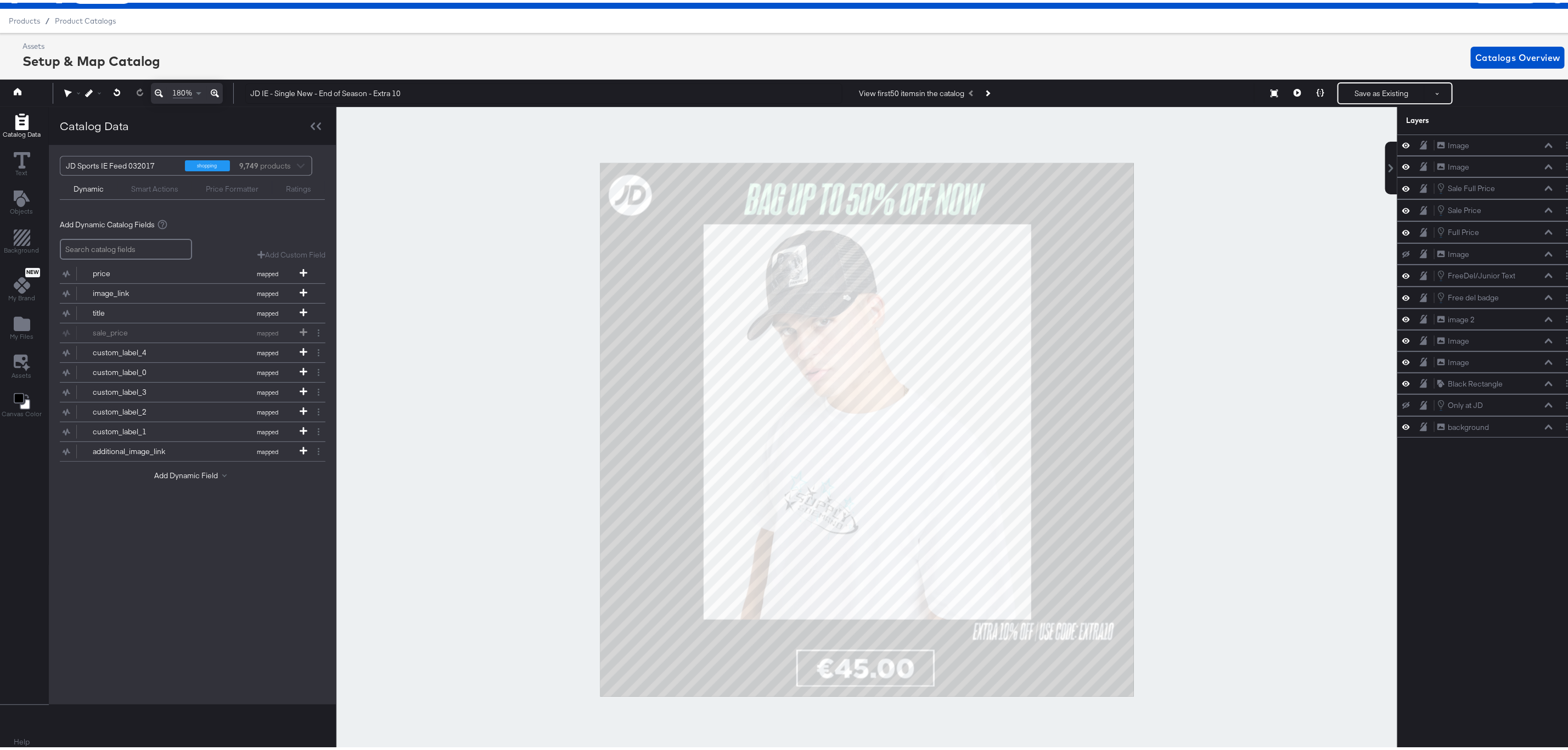
click at [1209, 581] on div at bounding box center [867, 427] width 1061 height 646
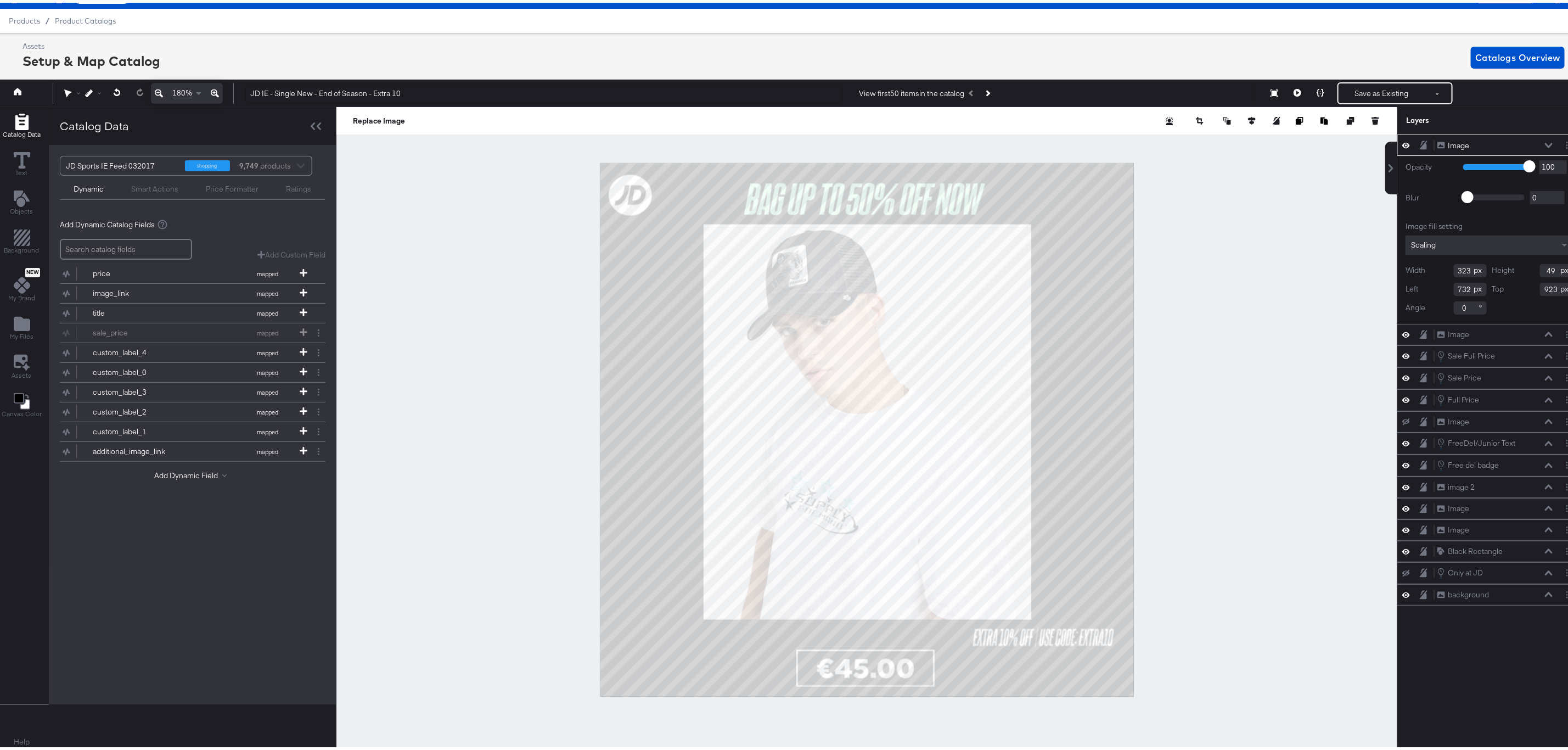
type input "935"
click at [1194, 598] on div at bounding box center [867, 427] width 1061 height 646
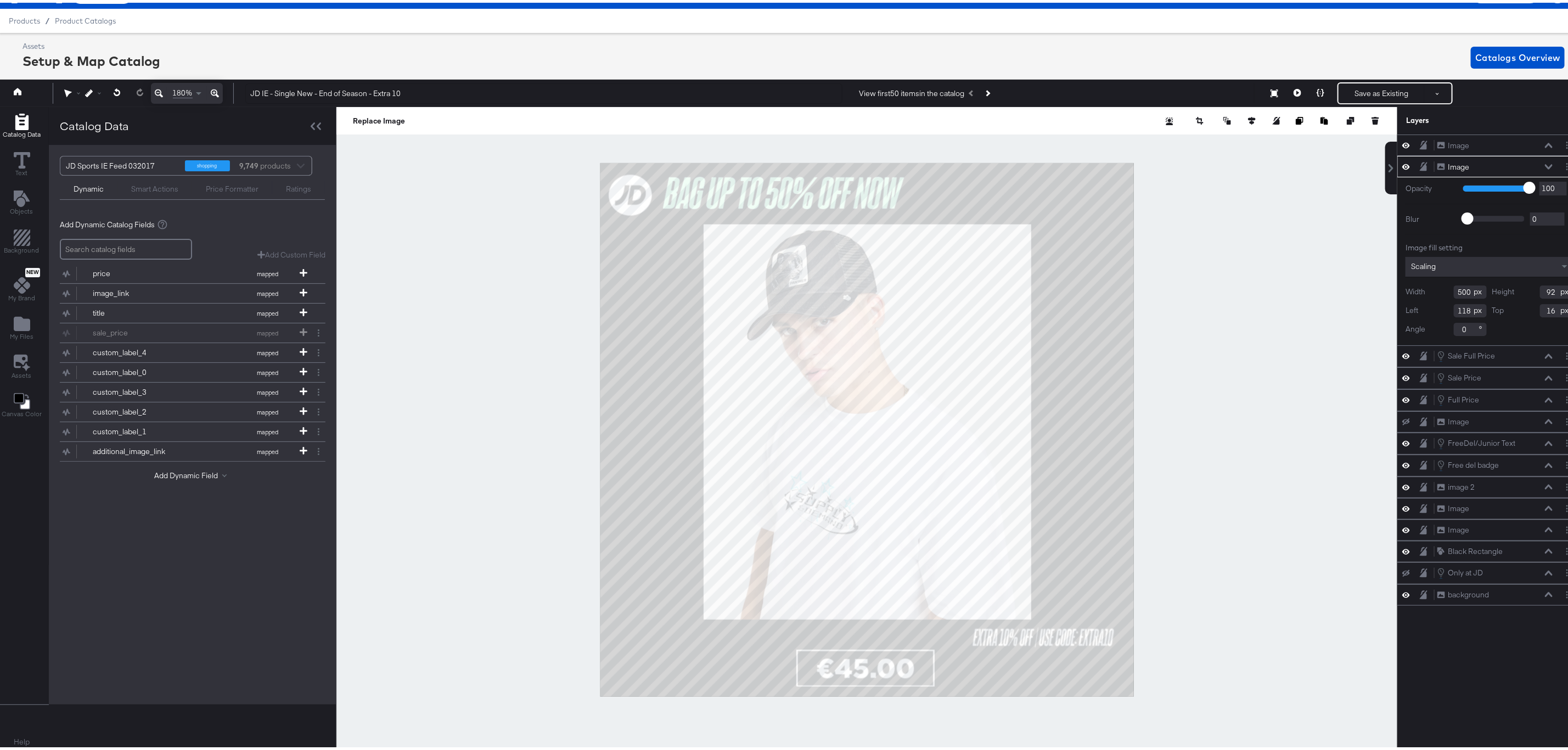
type input "118"
type input "16"
click at [1166, 259] on div at bounding box center [867, 427] width 1061 height 646
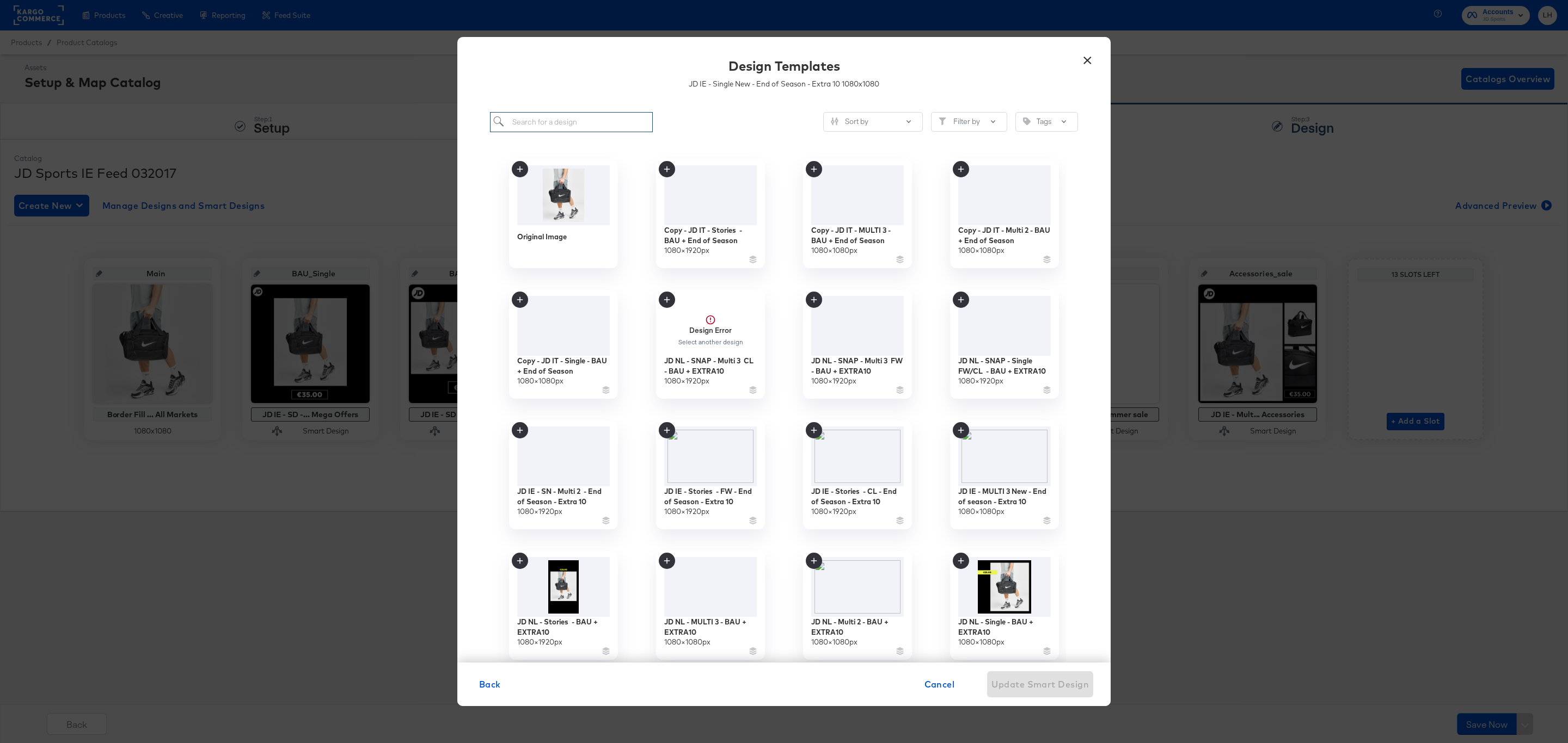
click at [536, 123] on input "search" at bounding box center [571, 122] width 163 height 20
paste input "JD IE - Single New - End of Season - Extra 10"
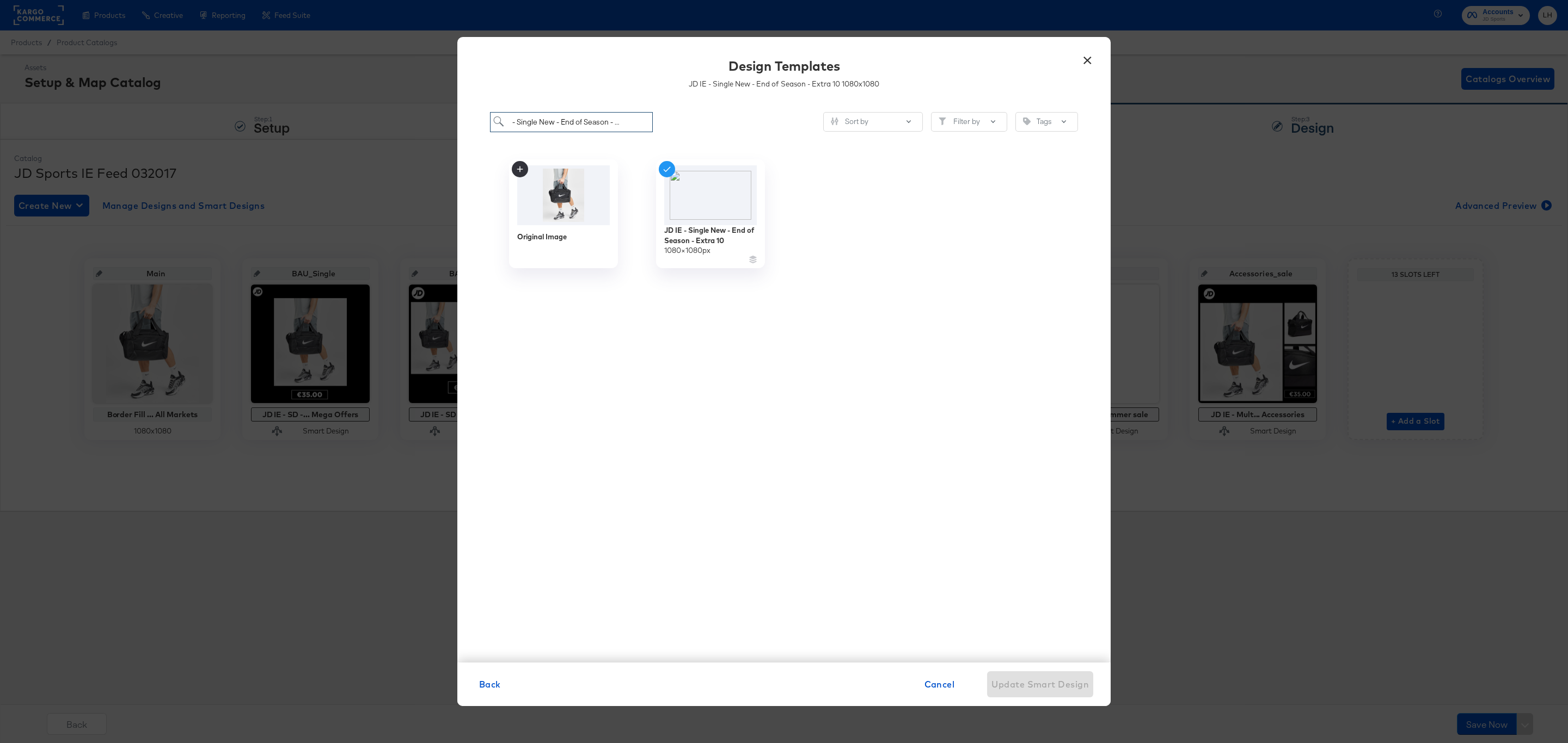
type input "JD IE - Single New - End of Season - Extra 10"
click at [683, 111] on div "JD IE - Single New - End of Season - Extra 10 Sort by Filter by Tags Original I…" at bounding box center [784, 382] width 653 height 562
click at [1080, 59] on button "×" at bounding box center [1087, 57] width 19 height 19
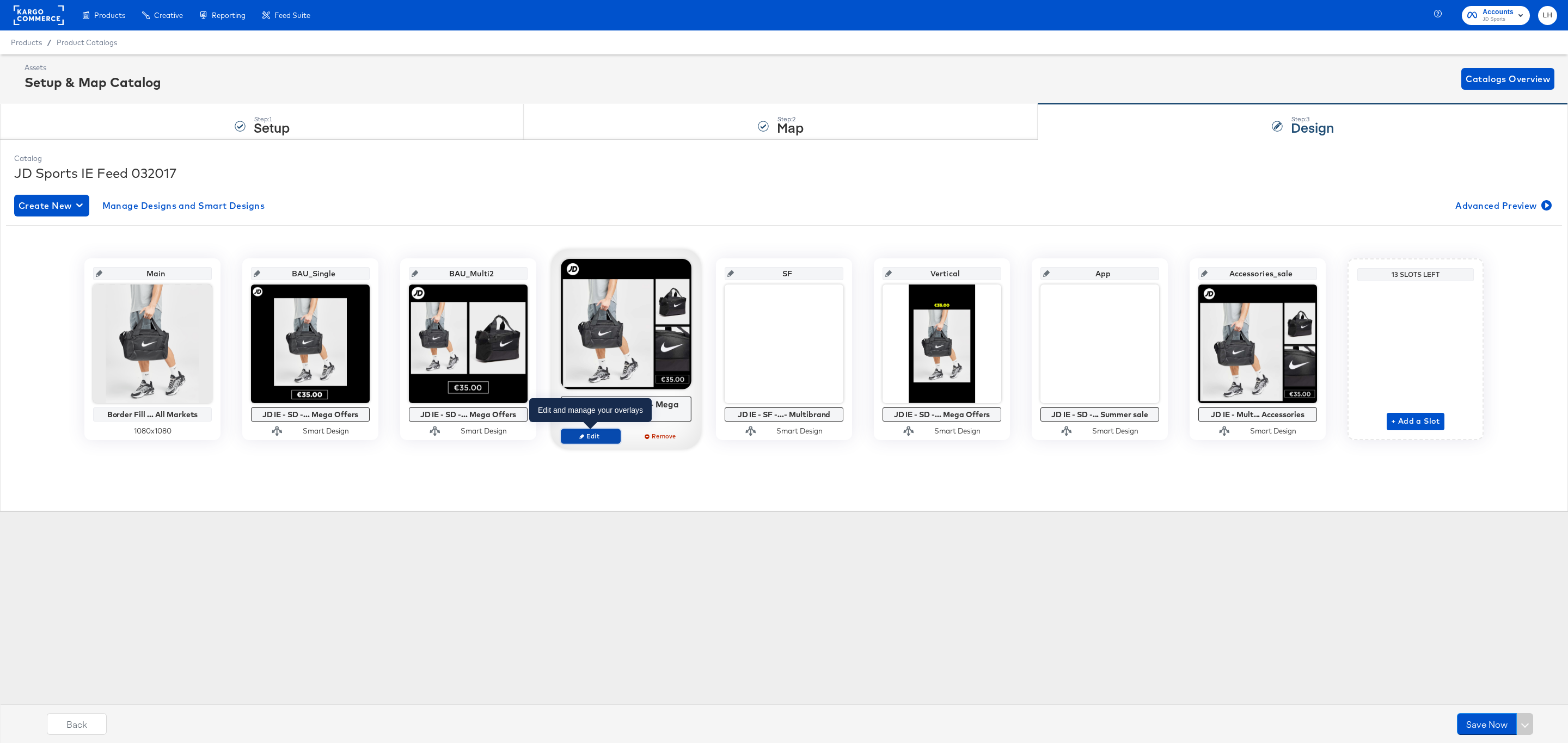
click at [603, 441] on button "Edit" at bounding box center [591, 436] width 60 height 15
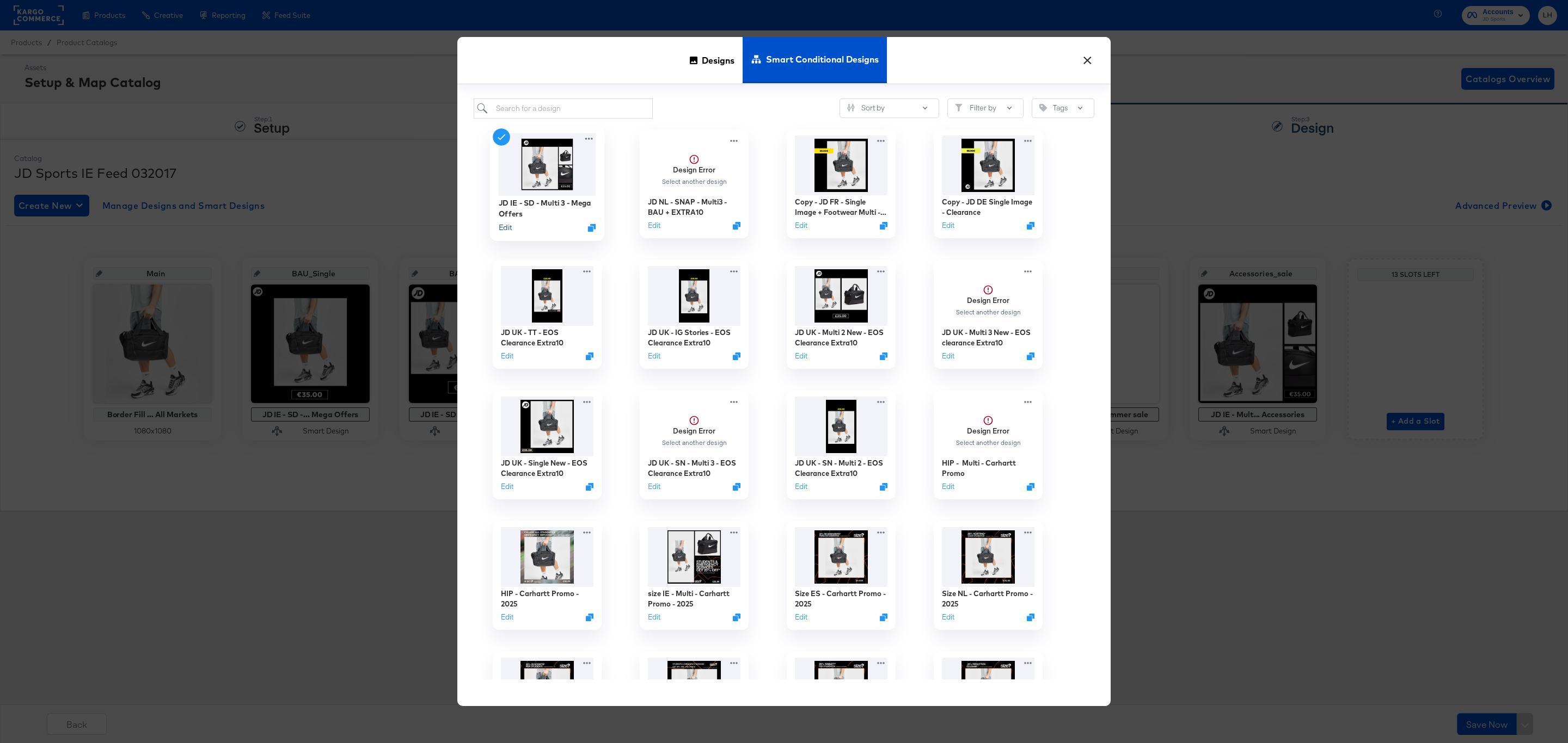
click at [507, 227] on button "Edit" at bounding box center [505, 228] width 13 height 10
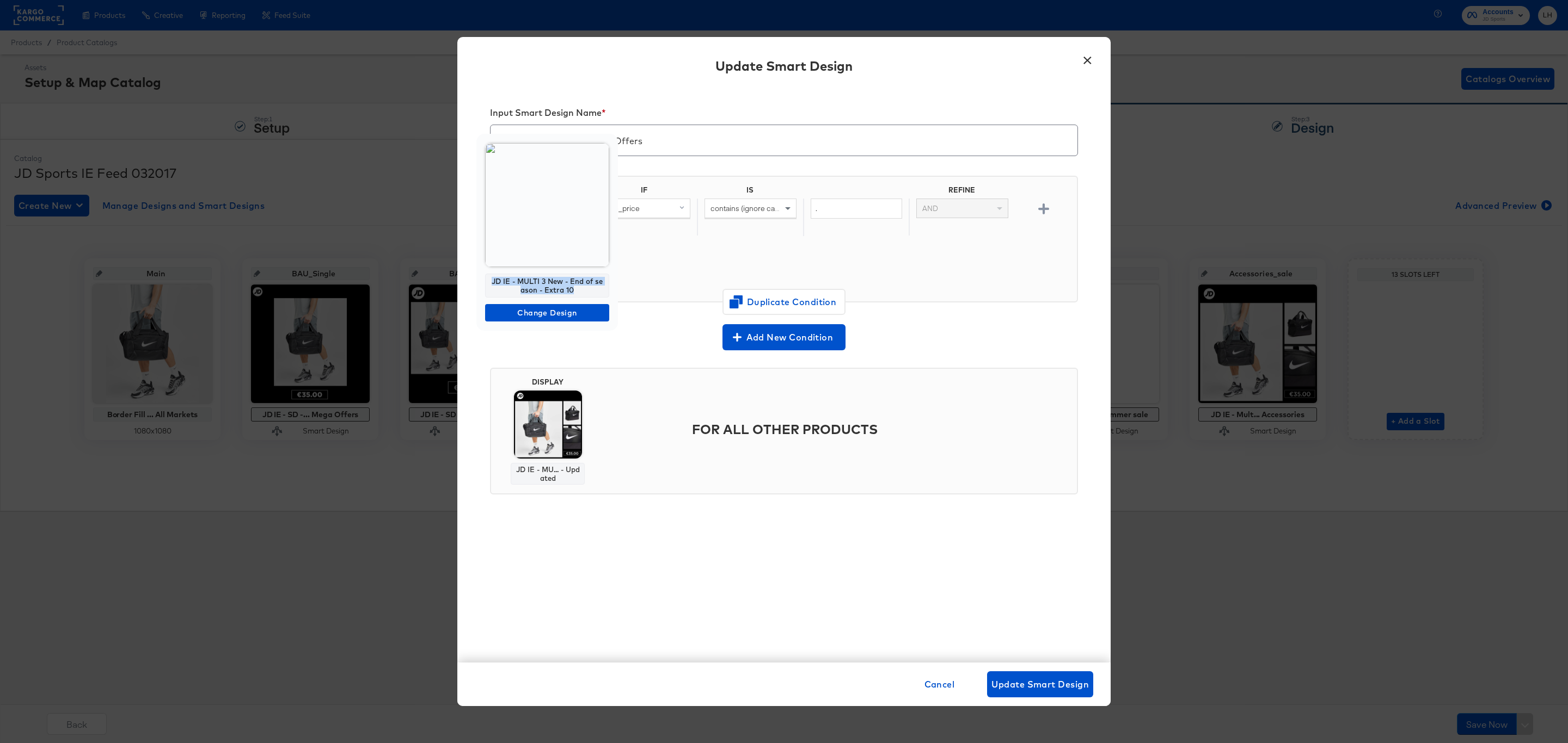
drag, startPoint x: 571, startPoint y: 289, endPoint x: 489, endPoint y: 279, distance: 82.6
click at [489, 279] on div "JD IE - MULTI 3 New - End of season - Extra 10" at bounding box center [547, 285] width 124 height 24
copy div "JD IE - MULTI 3 New - End of season - Extra 10"
click at [1093, 59] on button "×" at bounding box center [1087, 57] width 19 height 19
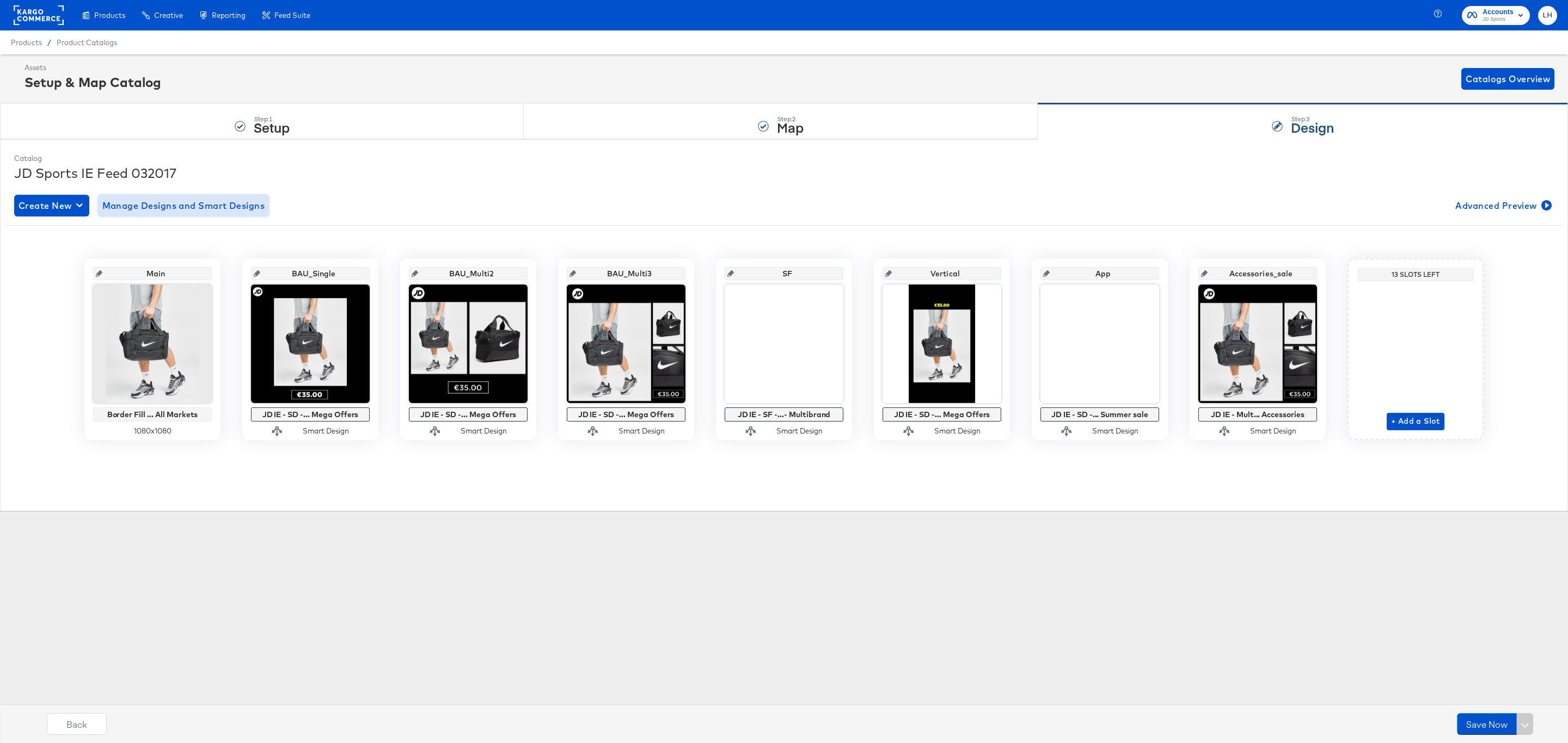
click at [216, 206] on span "Manage Designs and Smart Designs" at bounding box center [184, 205] width 163 height 15
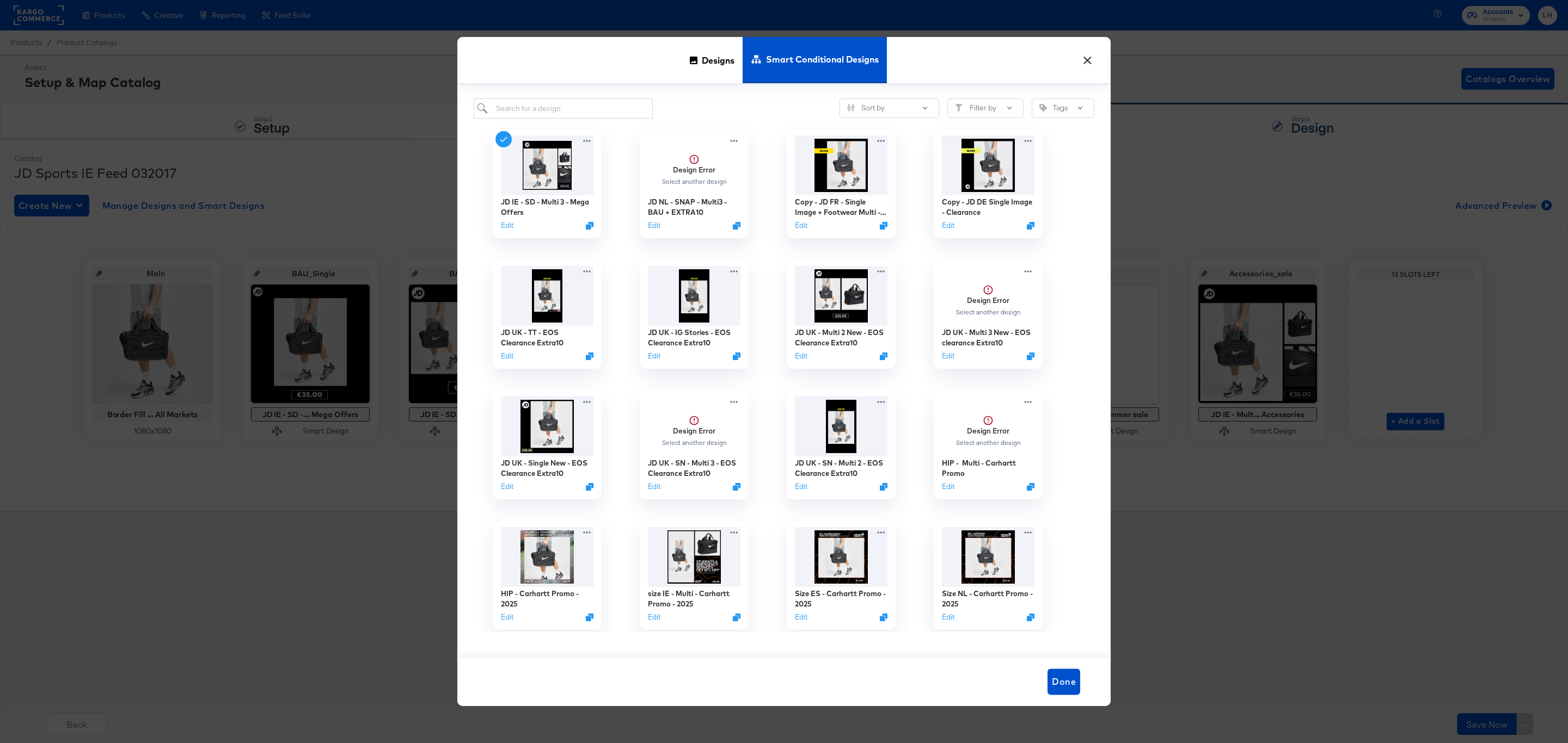
click at [691, 55] on div "Designs" at bounding box center [712, 60] width 61 height 47
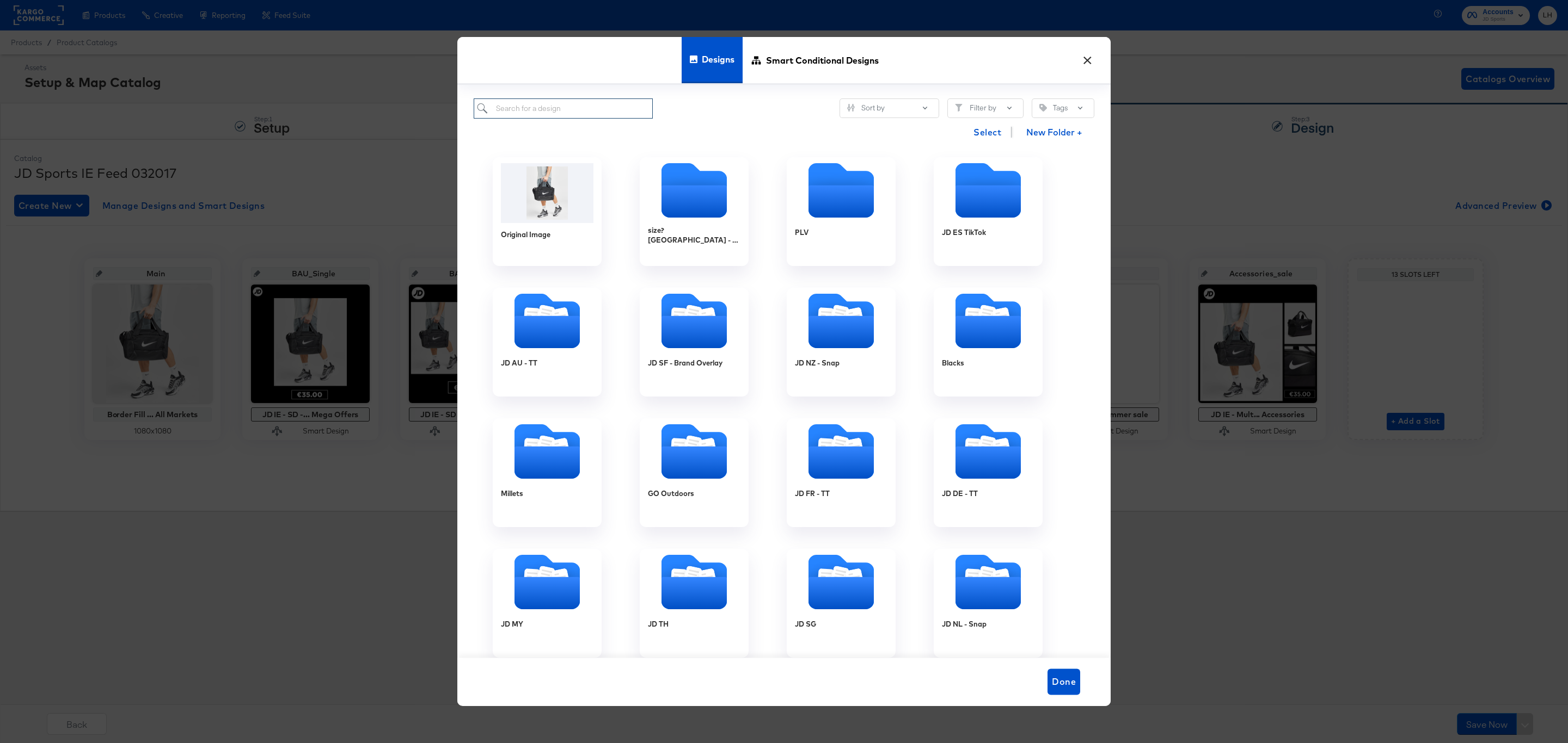
click at [589, 106] on input "search" at bounding box center [564, 108] width 179 height 20
paste input "JD IE - MULTI 3 New - End of season - Extra 10"
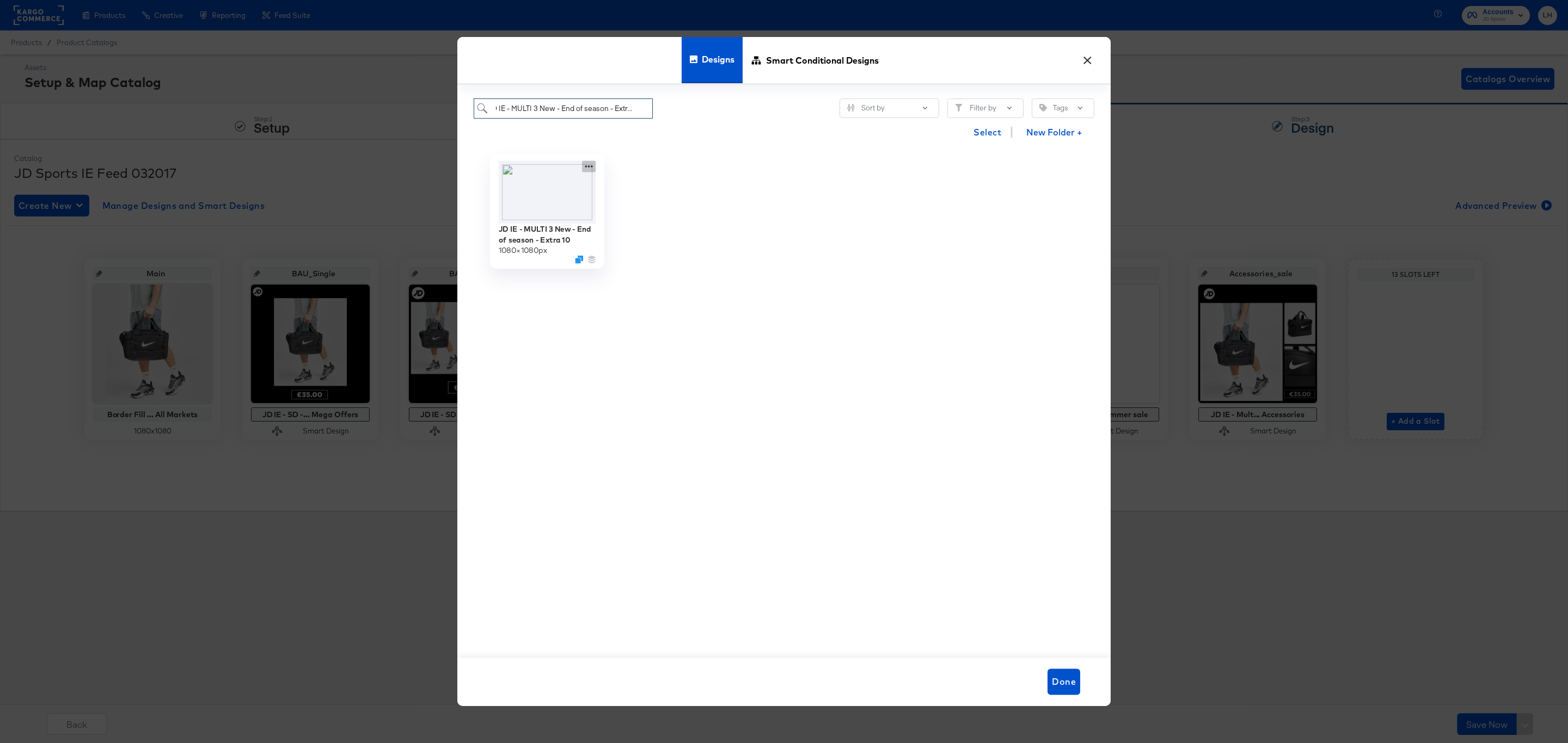
click at [591, 166] on icon at bounding box center [589, 166] width 14 height 11
type input "JD IE - MULTI 3 New - End of season - Extra 10"
click at [640, 211] on div "Edit Design Edit Design" at bounding box center [640, 211] width 0 height 0
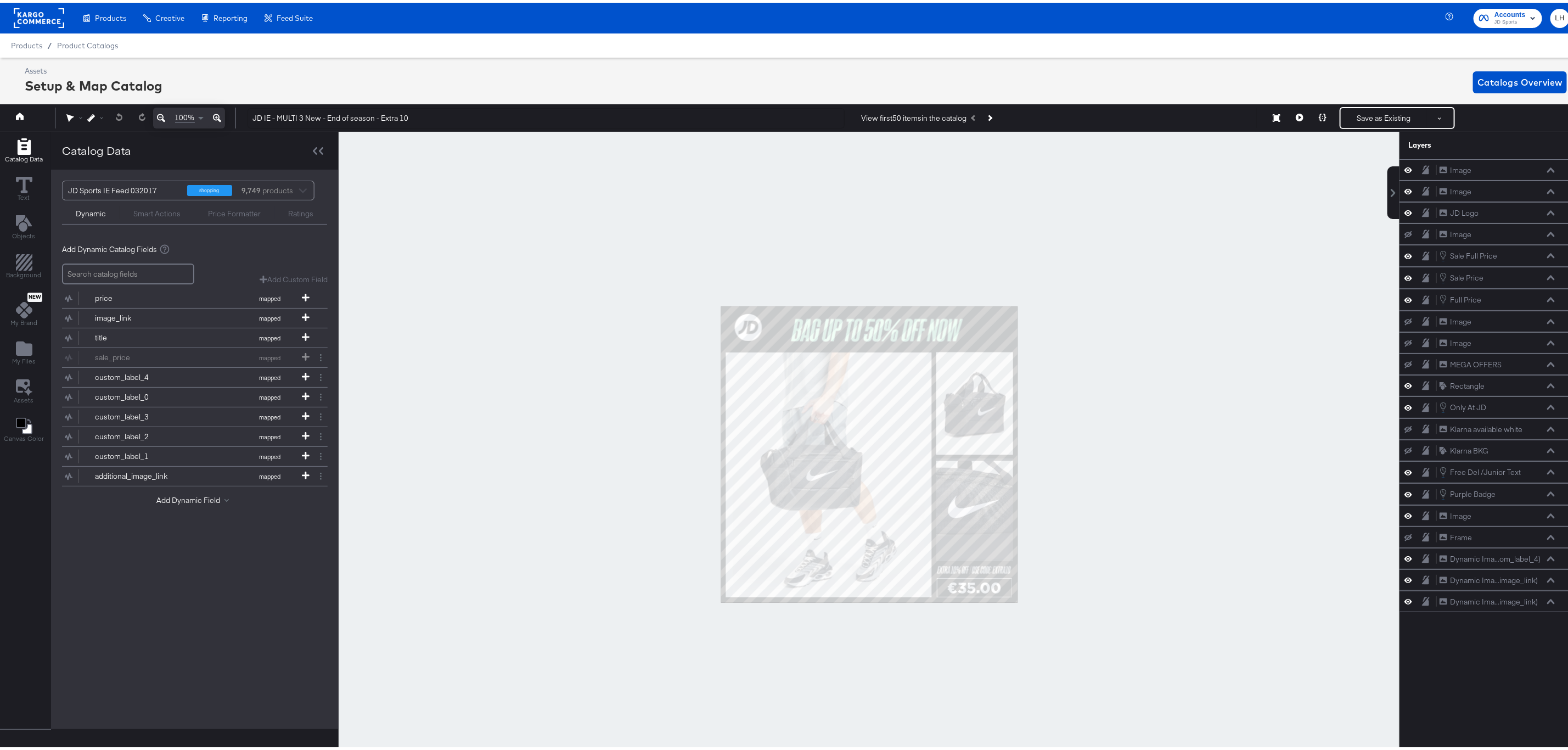
click at [1168, 396] on div at bounding box center [870, 451] width 1061 height 646
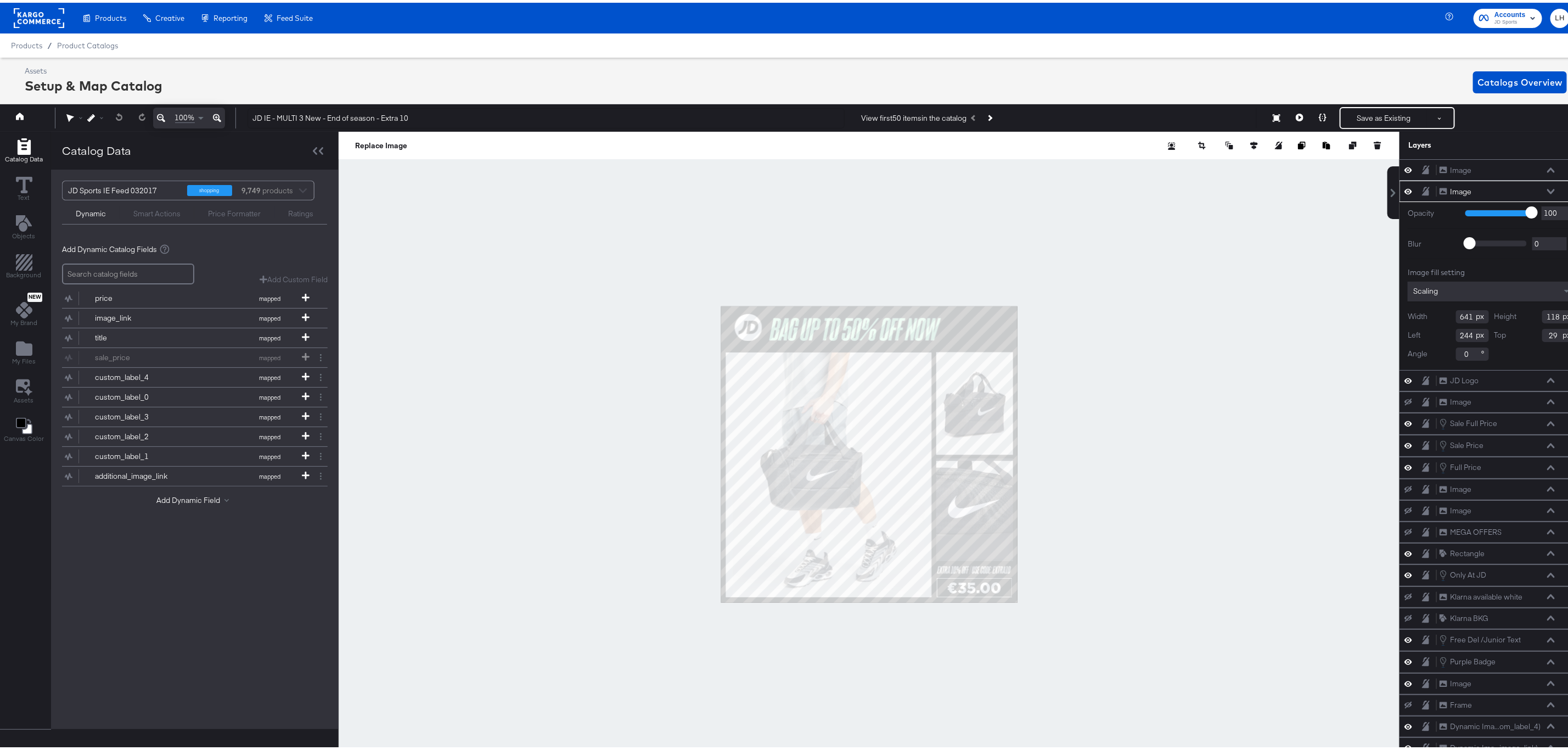
type input "164"
type input "26"
click at [1081, 341] on div at bounding box center [870, 451] width 1061 height 646
type input "745"
type input "127"
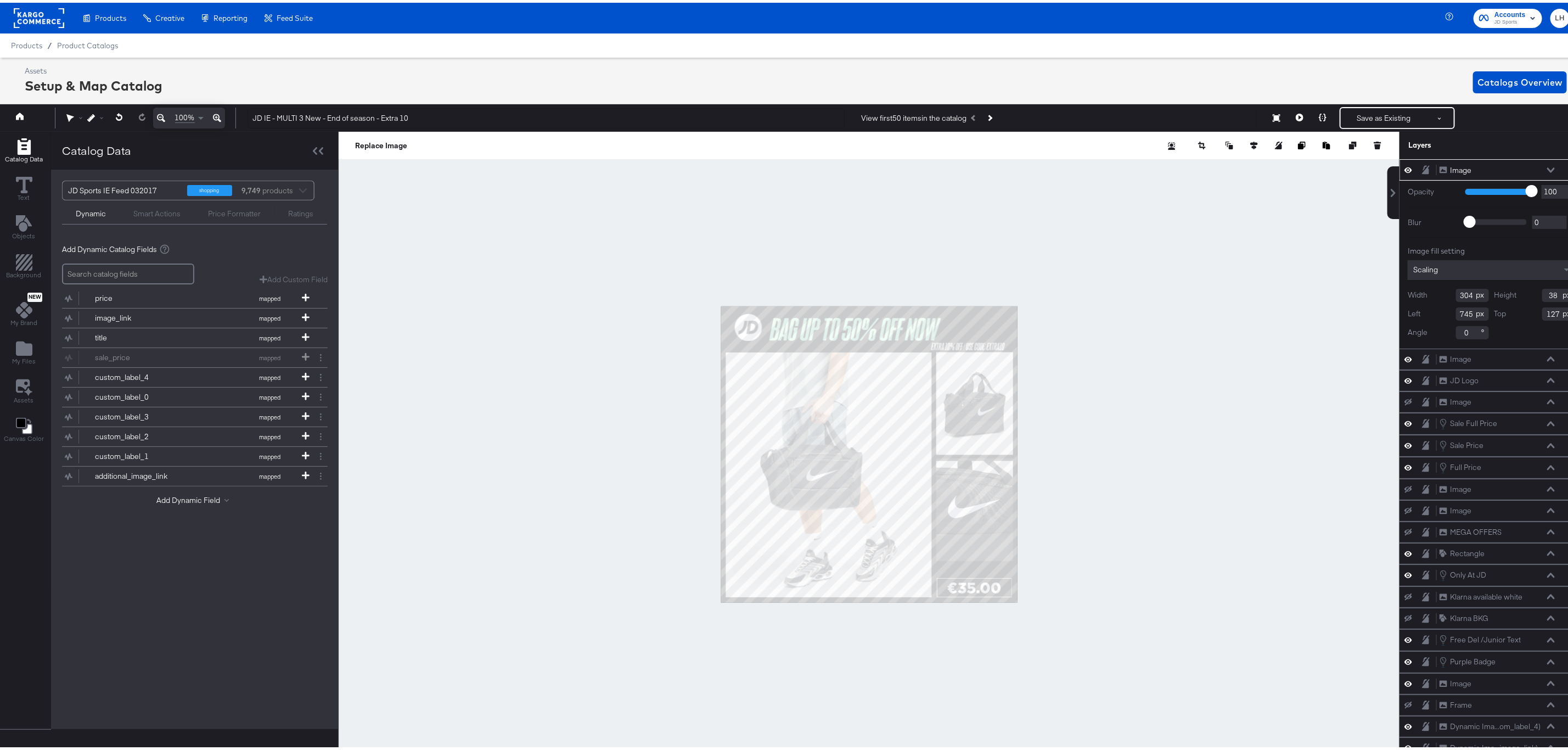
click at [218, 109] on icon at bounding box center [217, 115] width 8 height 13
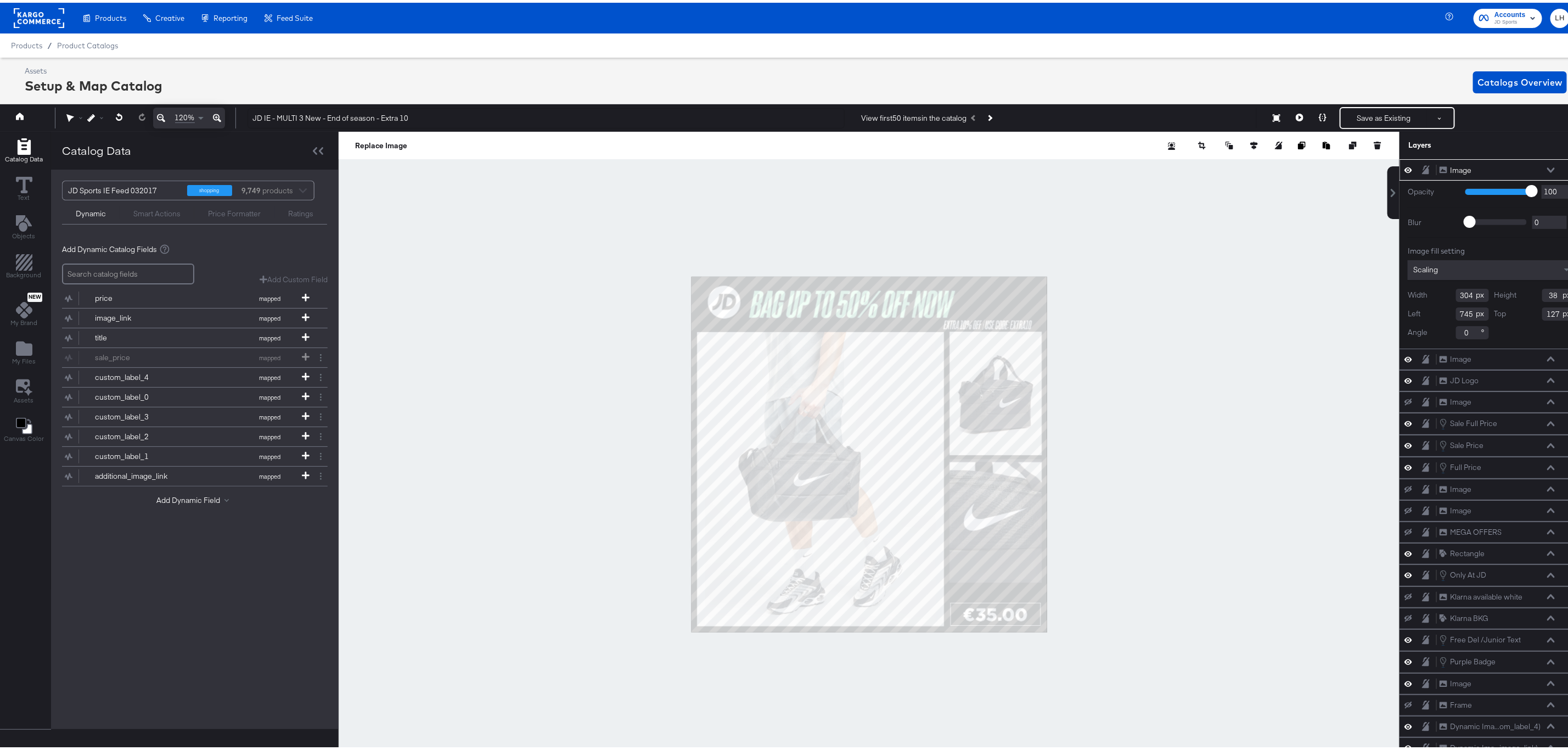
click at [218, 109] on icon at bounding box center [217, 115] width 8 height 13
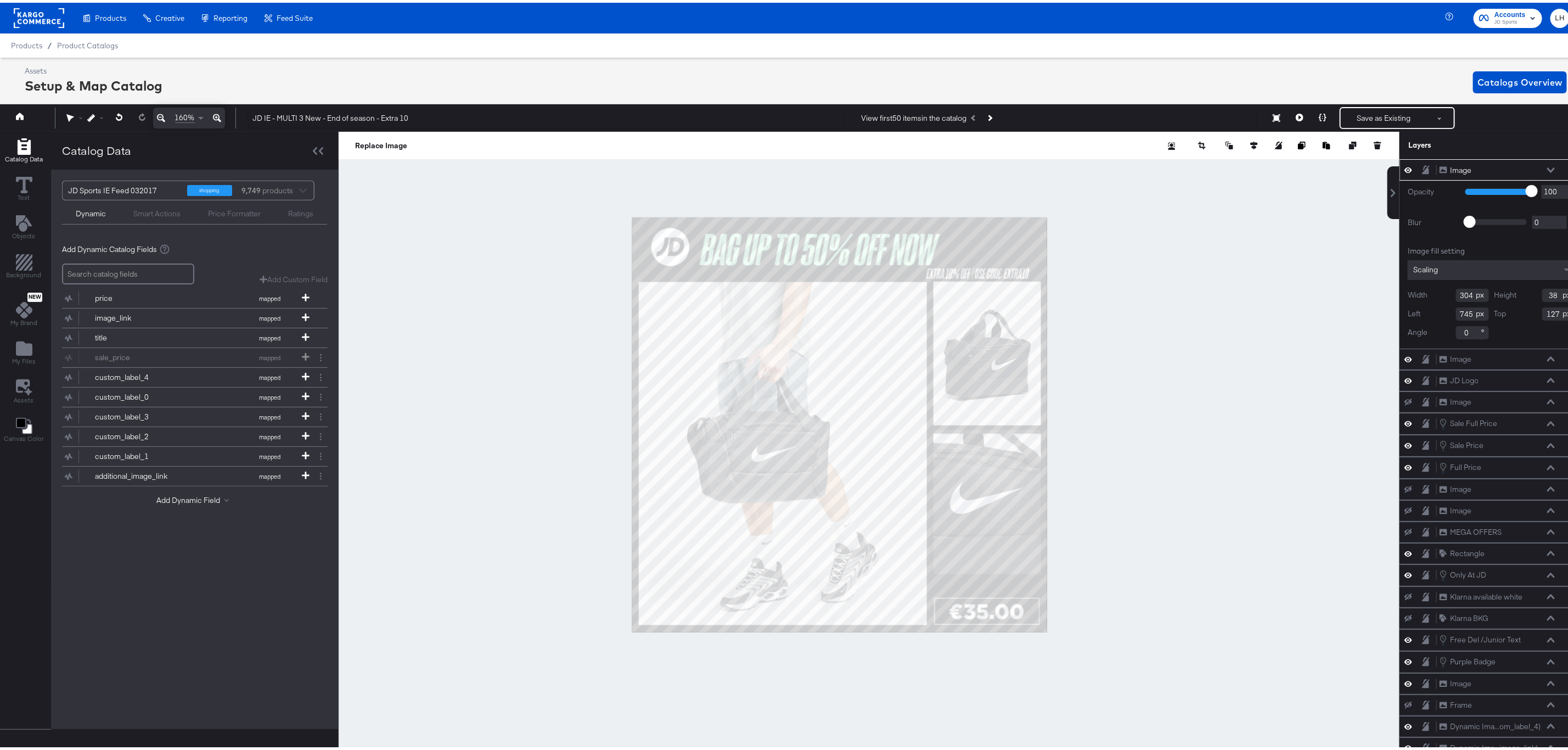
click at [218, 109] on icon at bounding box center [217, 115] width 8 height 13
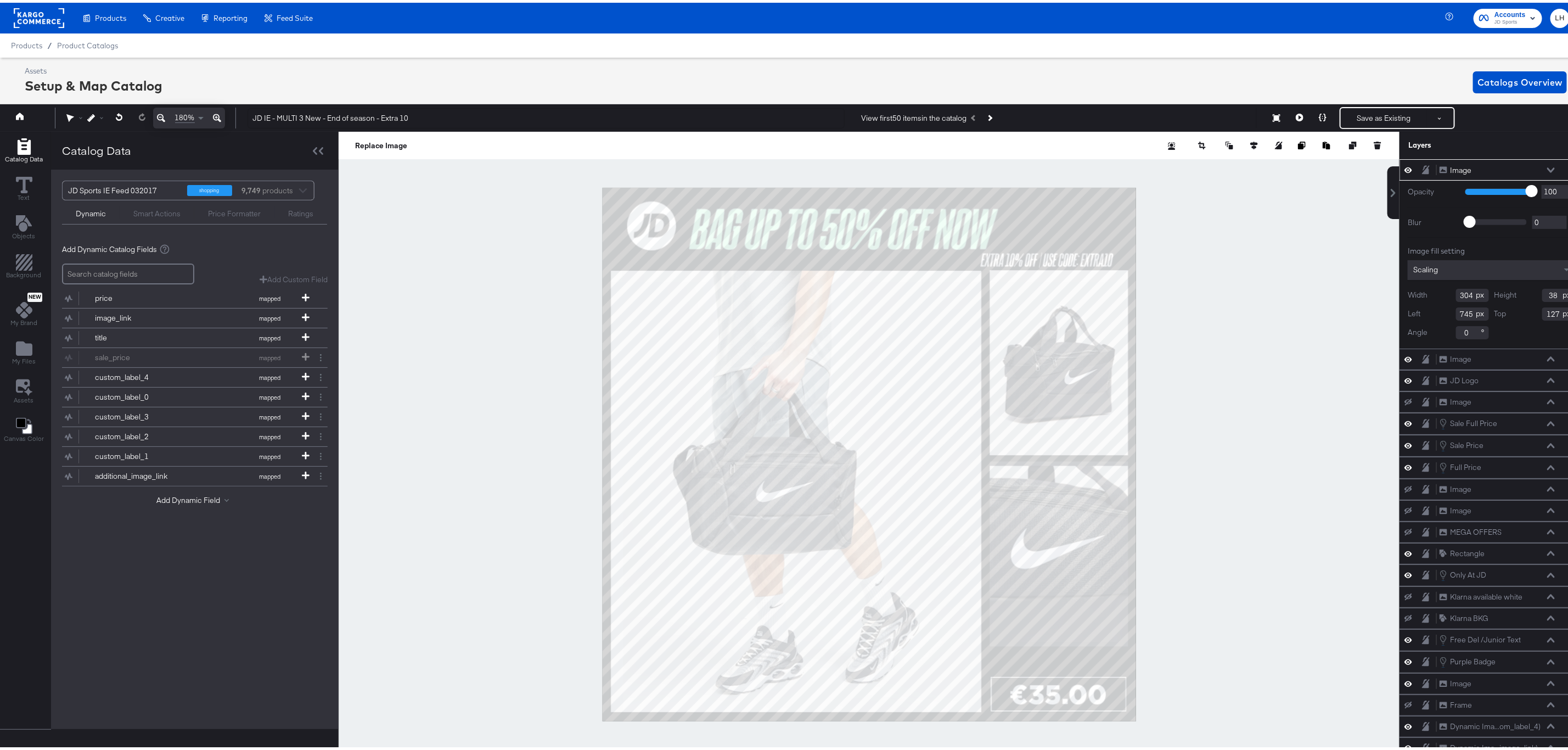
click at [218, 109] on icon at bounding box center [217, 115] width 8 height 13
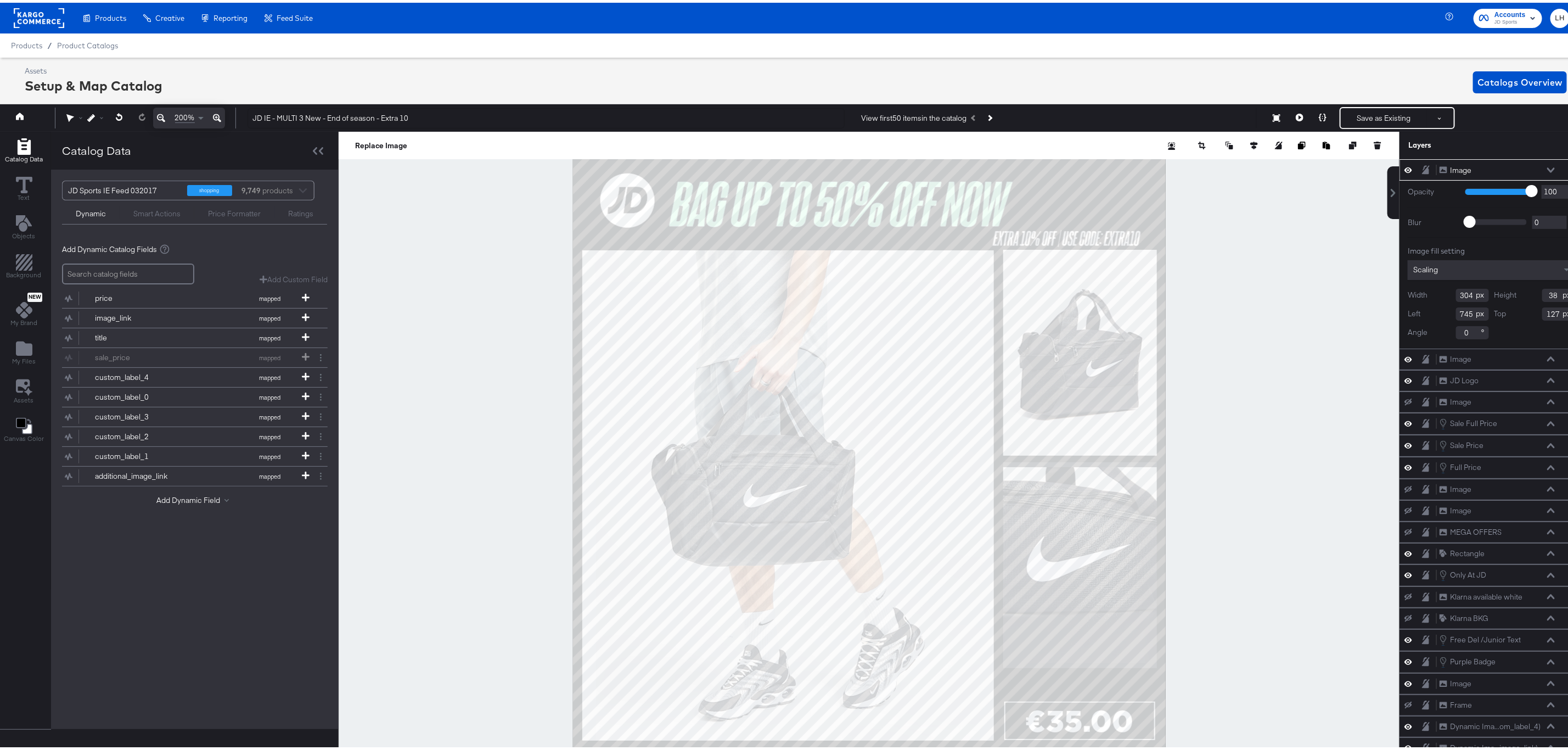
click at [1194, 357] on div at bounding box center [870, 451] width 1061 height 646
type input "772"
click at [1246, 282] on div at bounding box center [870, 451] width 1061 height 646
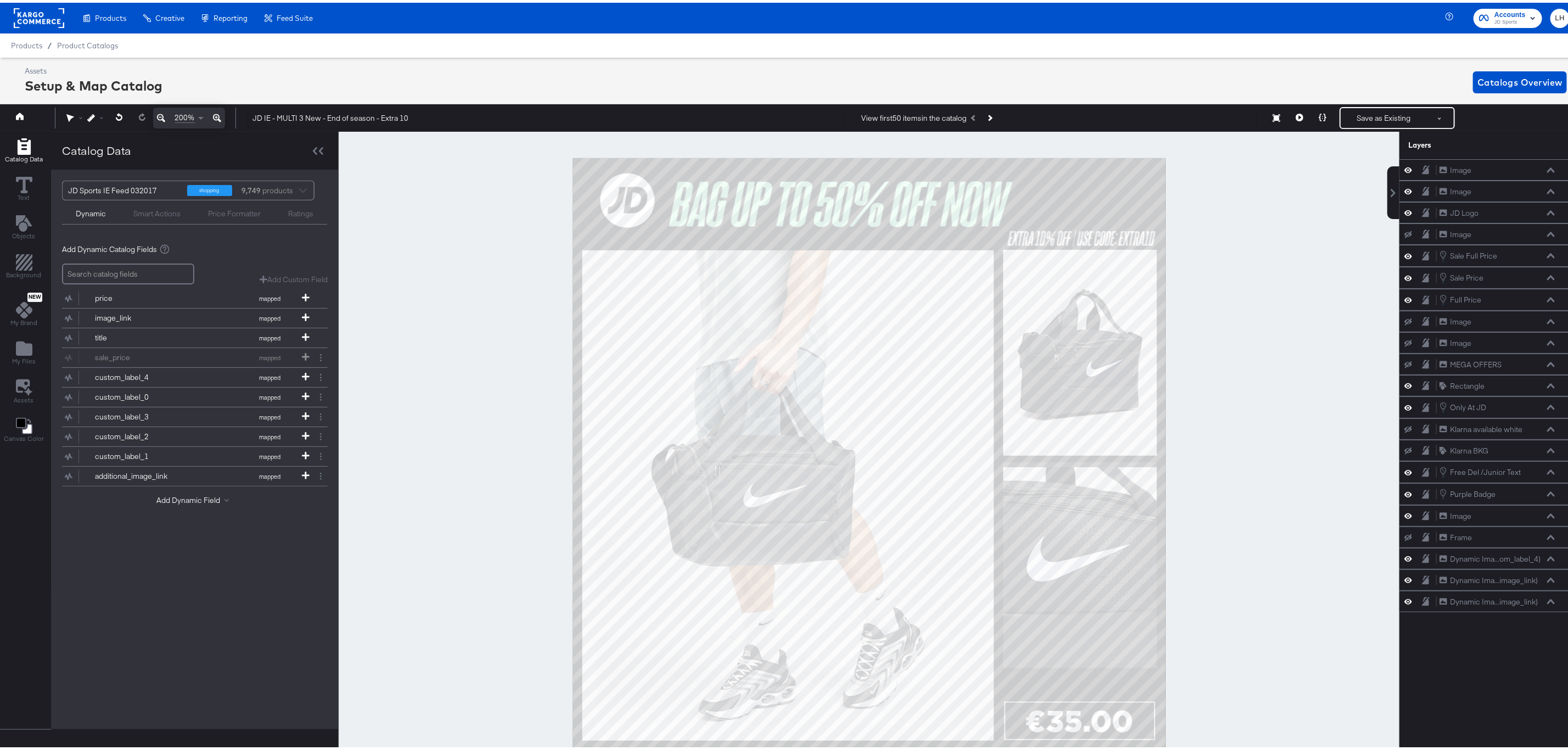
click at [165, 114] on icon at bounding box center [160, 115] width 8 height 13
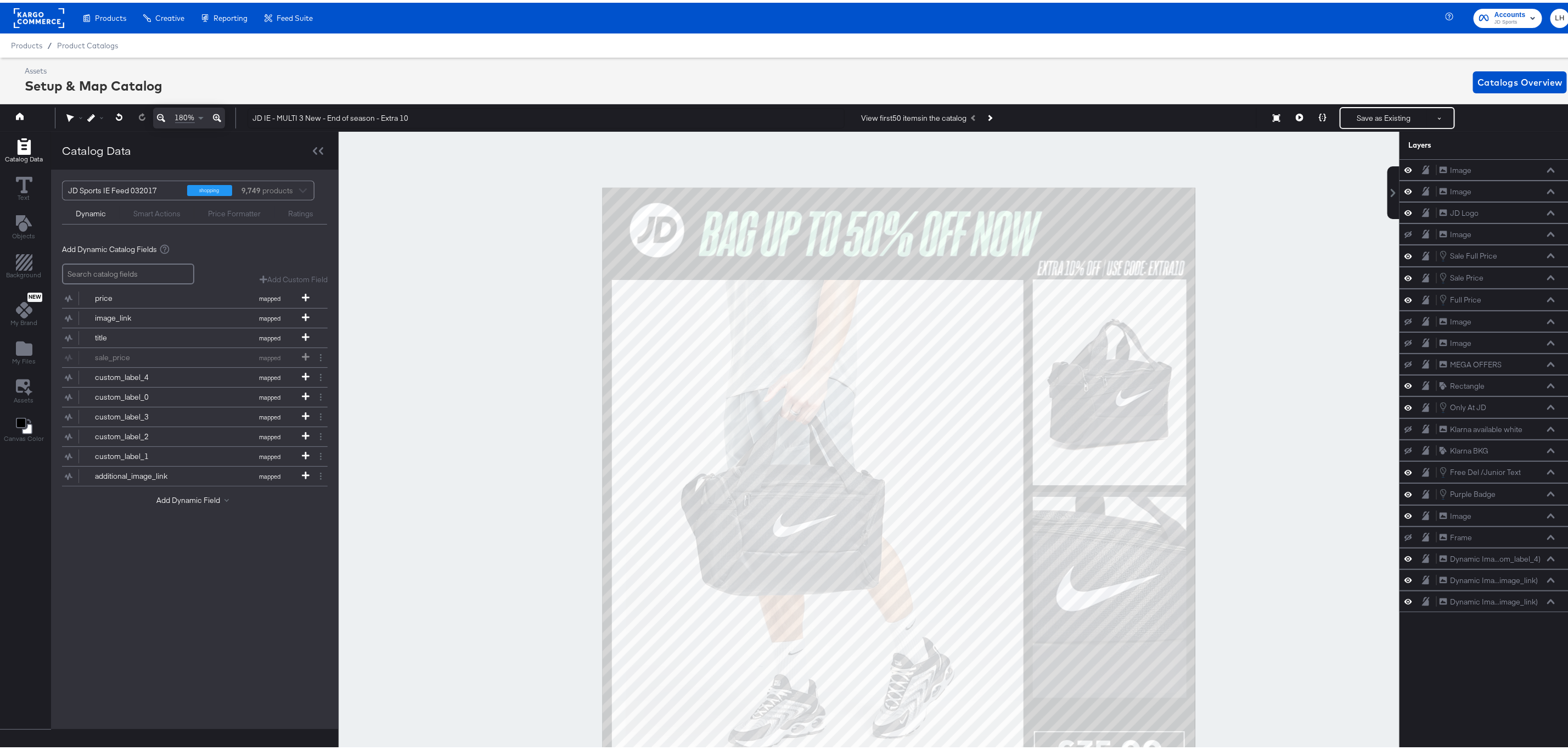
click at [165, 114] on icon at bounding box center [160, 115] width 8 height 13
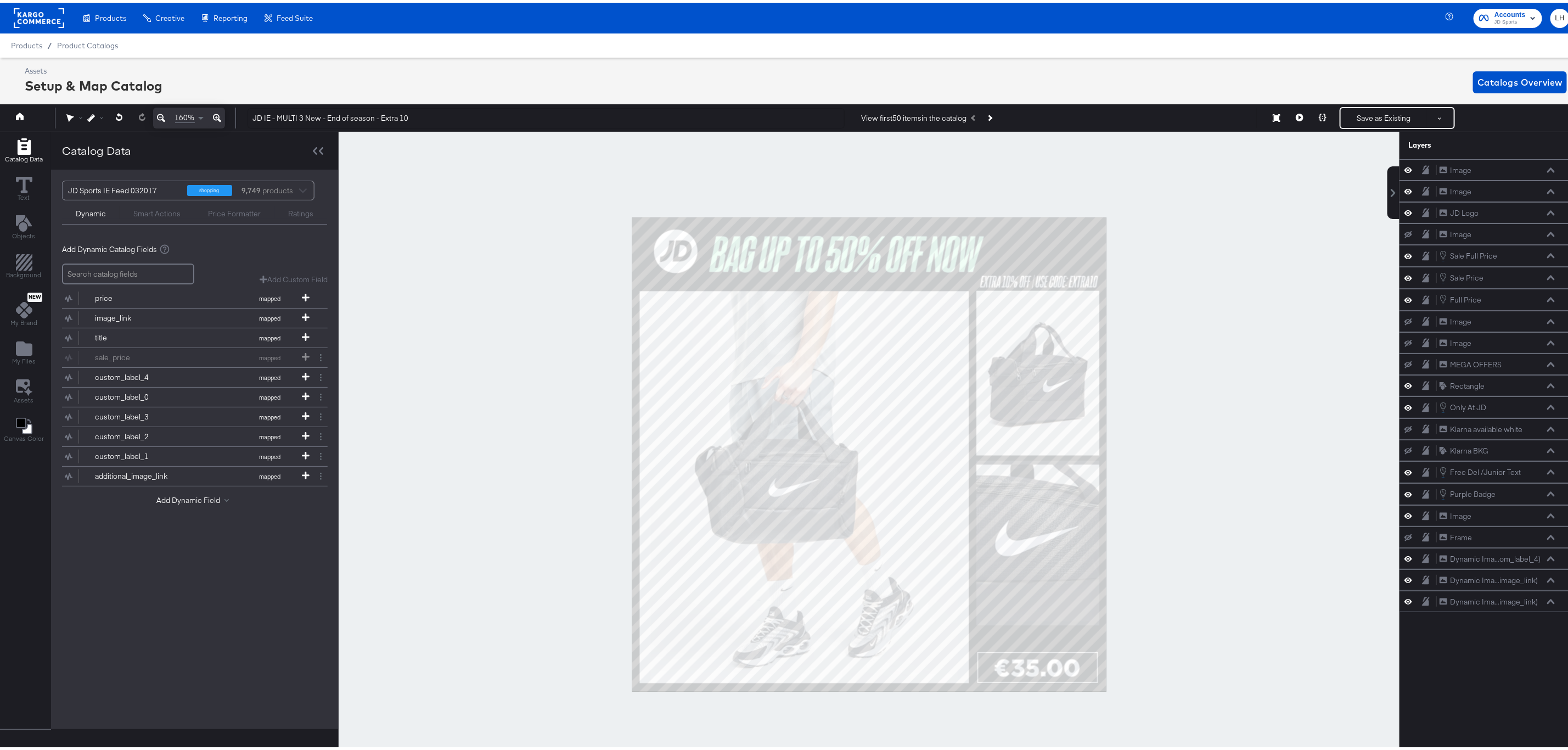
click at [165, 114] on icon at bounding box center [160, 115] width 8 height 13
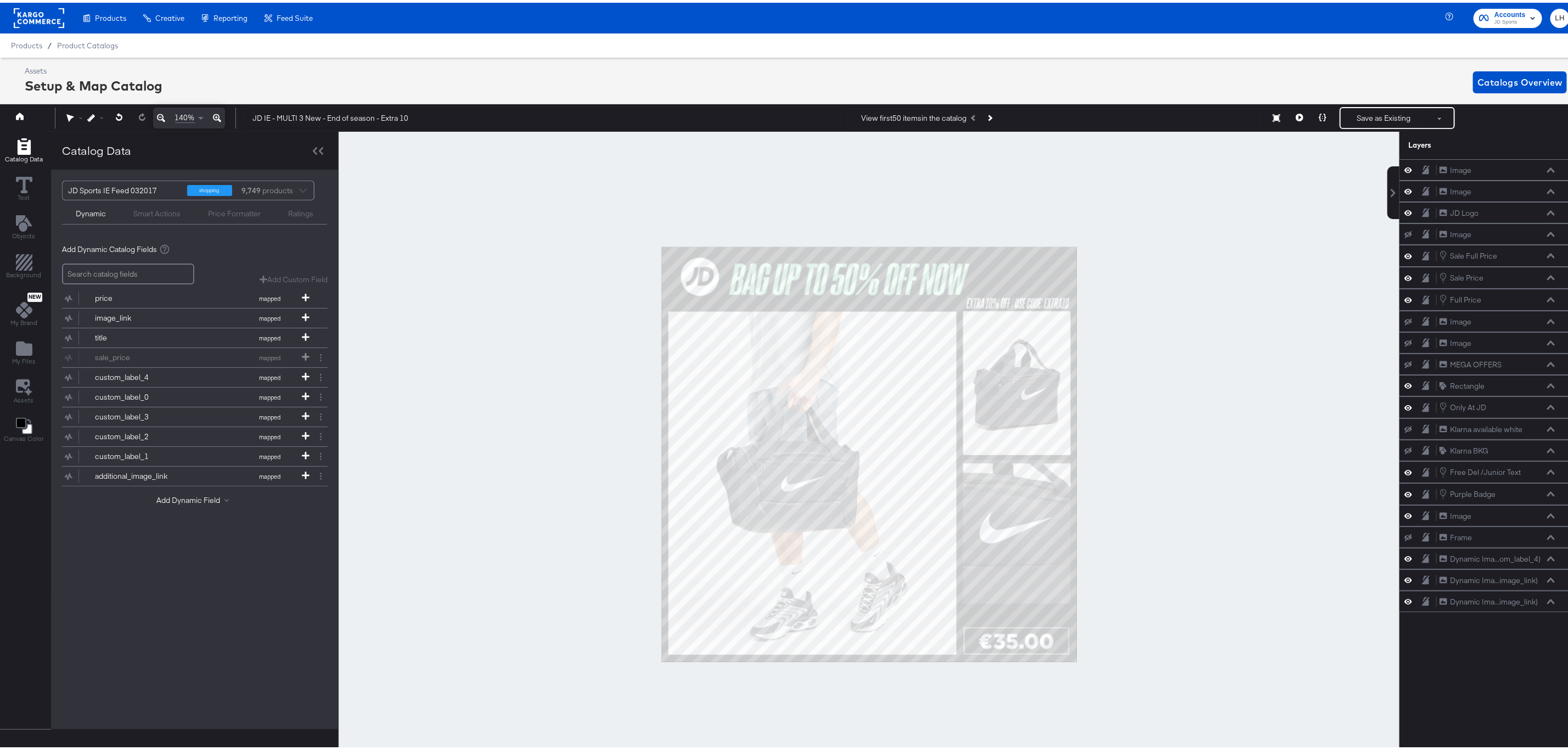
click at [479, 328] on div at bounding box center [870, 451] width 1061 height 646
click at [1361, 116] on button "Save as Existing" at bounding box center [1384, 115] width 85 height 20
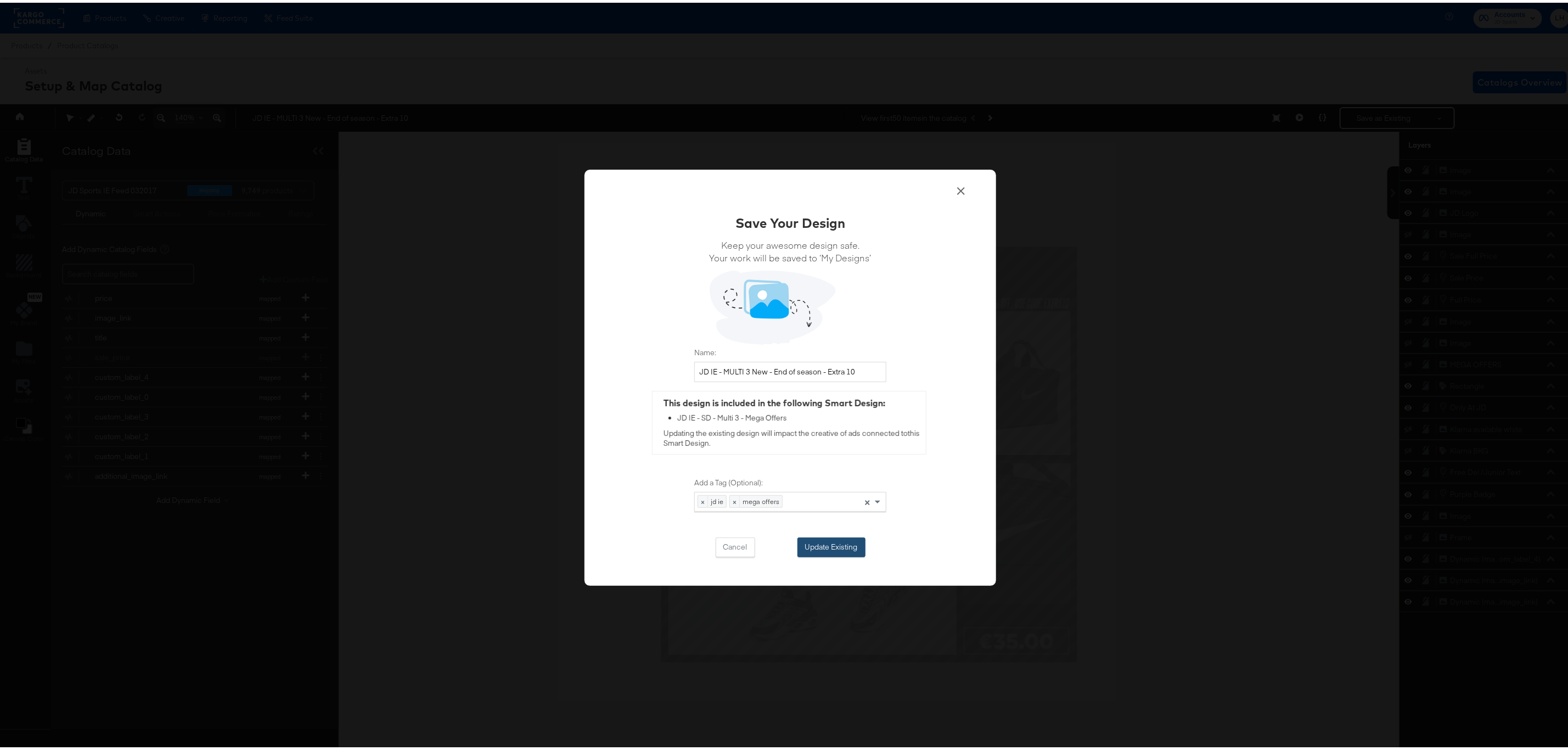
click at [831, 547] on button "Update Existing" at bounding box center [831, 545] width 68 height 20
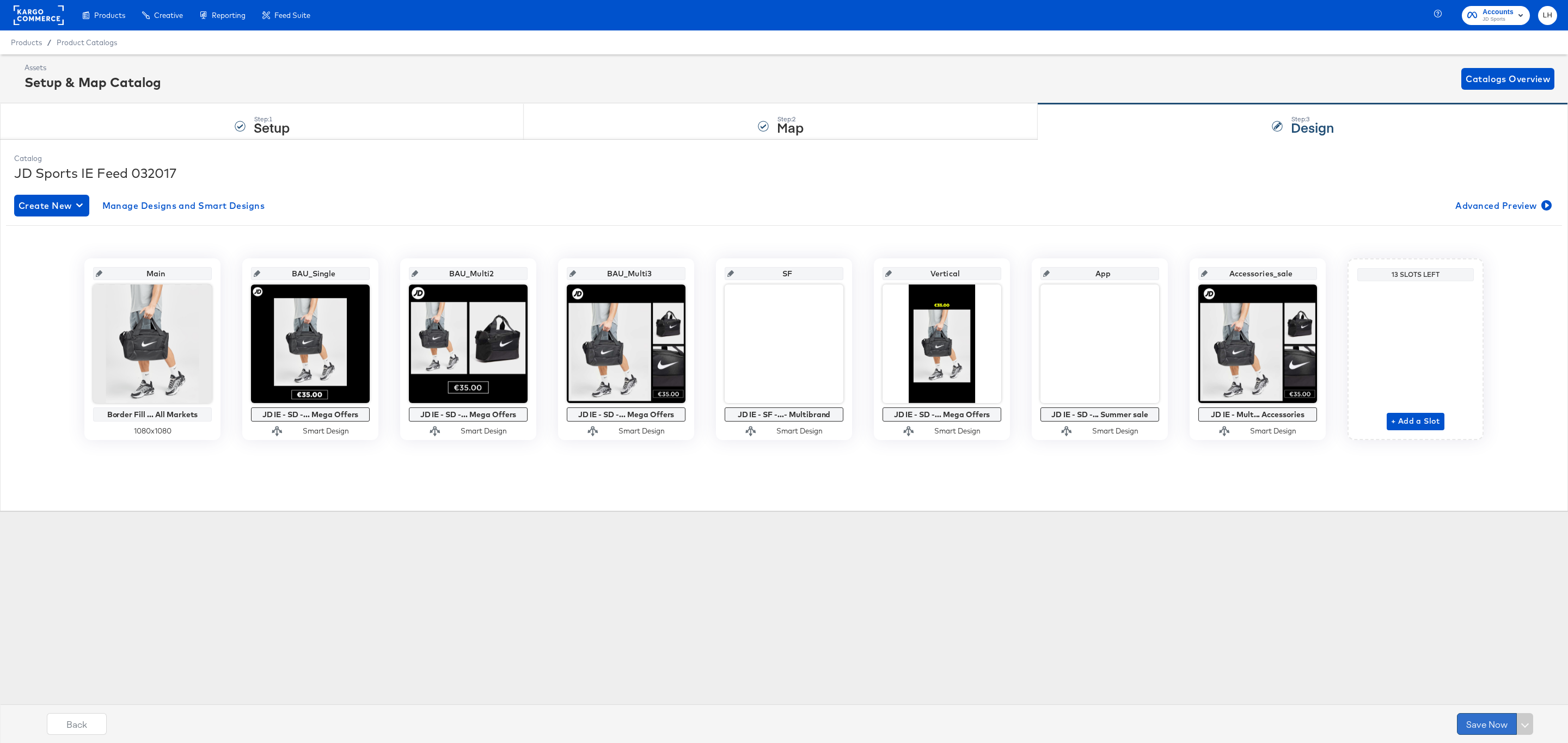
click at [1474, 729] on button "Save Now" at bounding box center [1487, 724] width 60 height 21
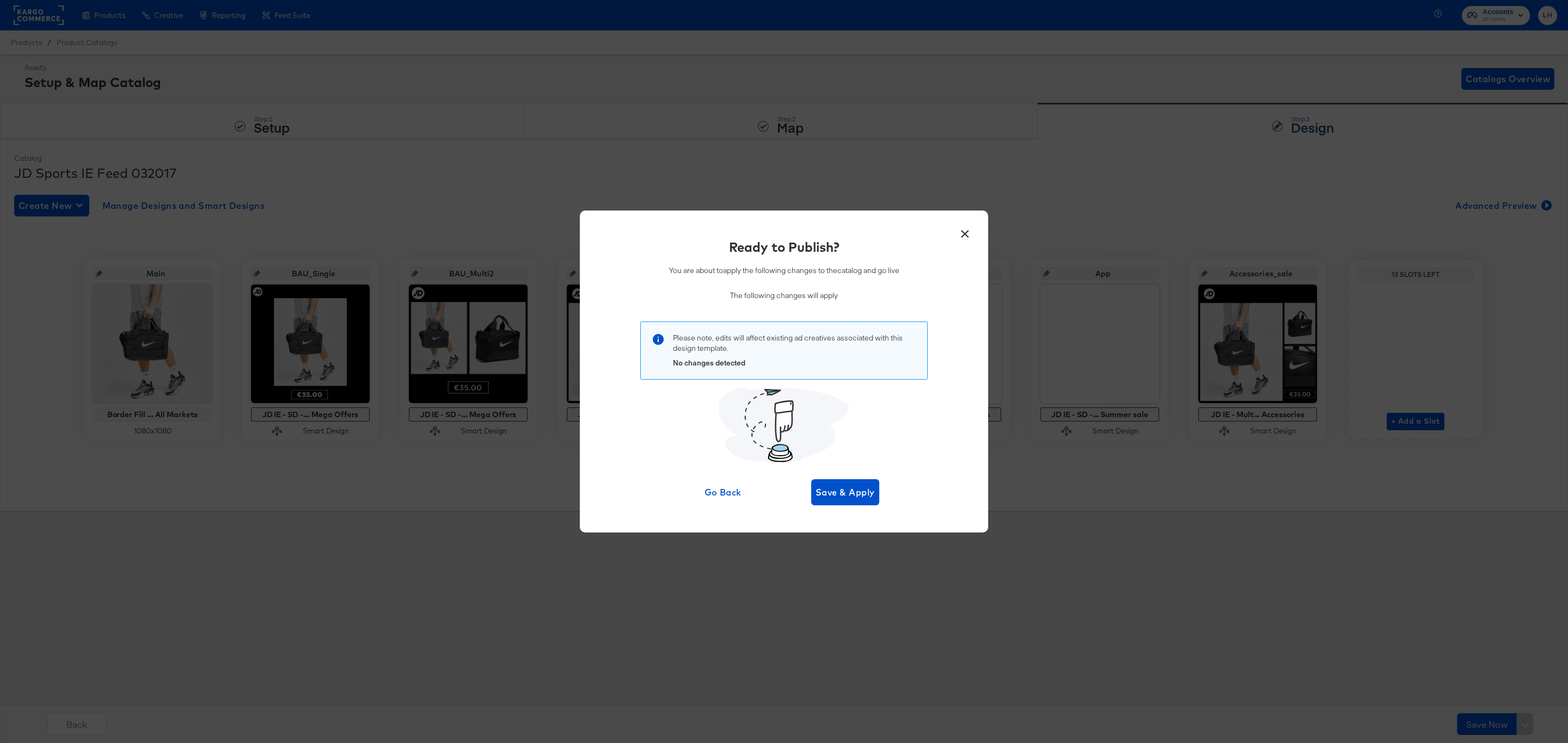
click at [956, 242] on div "Ready to Publish? You are about to apply the following changes to the catalog a…" at bounding box center [784, 272] width 376 height 67
click at [969, 232] on button "×" at bounding box center [964, 231] width 19 height 19
